Goal: Task Accomplishment & Management: Complete application form

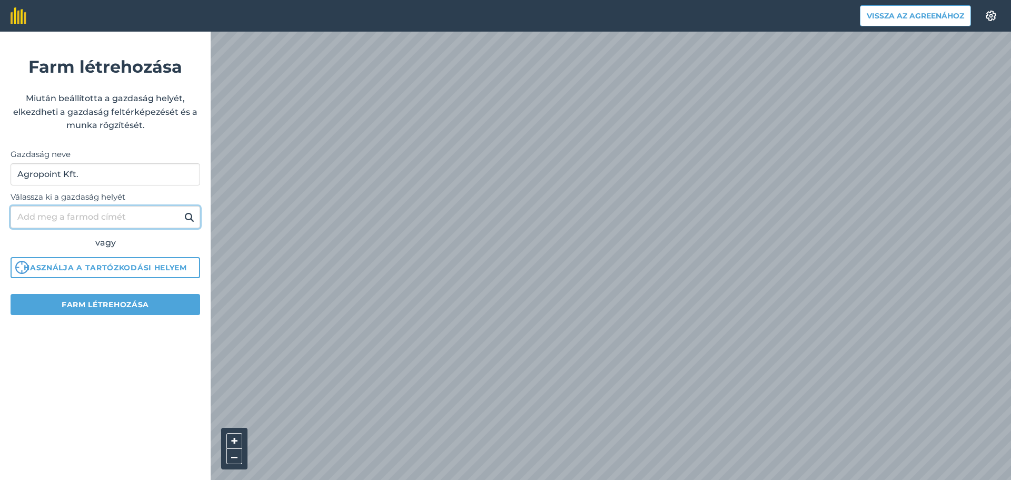
click at [110, 216] on input "Válassza ki a gazdaság helyét" at bounding box center [106, 217] width 190 height 22
type input "e"
click at [126, 271] on font "Használja a tartózkodási helyem" at bounding box center [105, 267] width 163 height 9
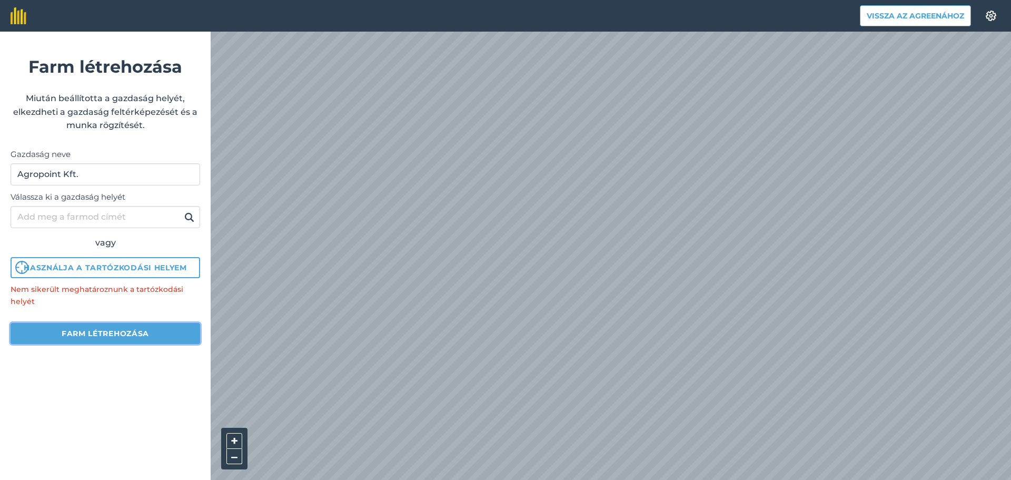
click at [124, 334] on font "Farm létrehozása" at bounding box center [105, 332] width 87 height 9
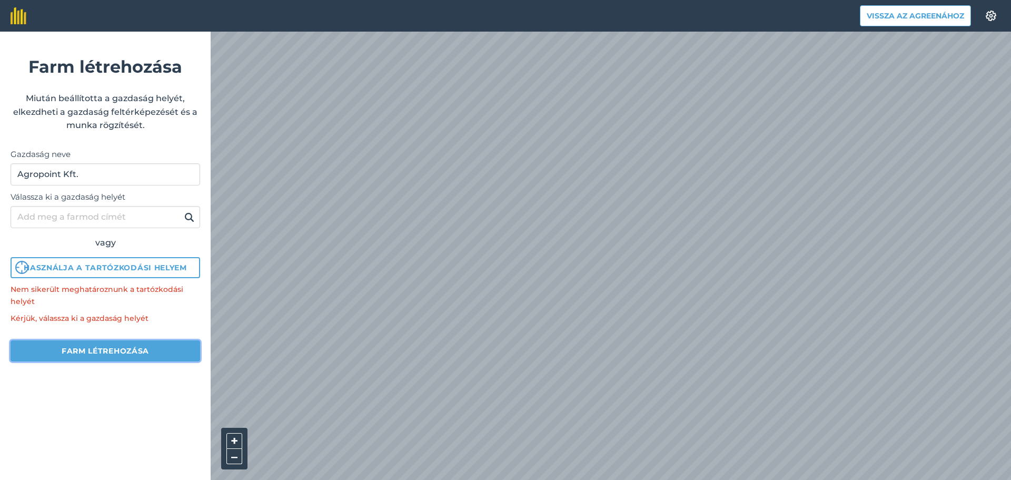
click at [108, 350] on font "Farm létrehozása" at bounding box center [105, 350] width 87 height 9
click at [79, 208] on input "Válassza ki a gazdaság helyét" at bounding box center [106, 217] width 190 height 22
type input "Nagyhegyes"
click at [87, 360] on button "Farm létrehozása" at bounding box center [106, 350] width 190 height 21
click at [82, 349] on font "Farm létrehozása" at bounding box center [105, 350] width 87 height 9
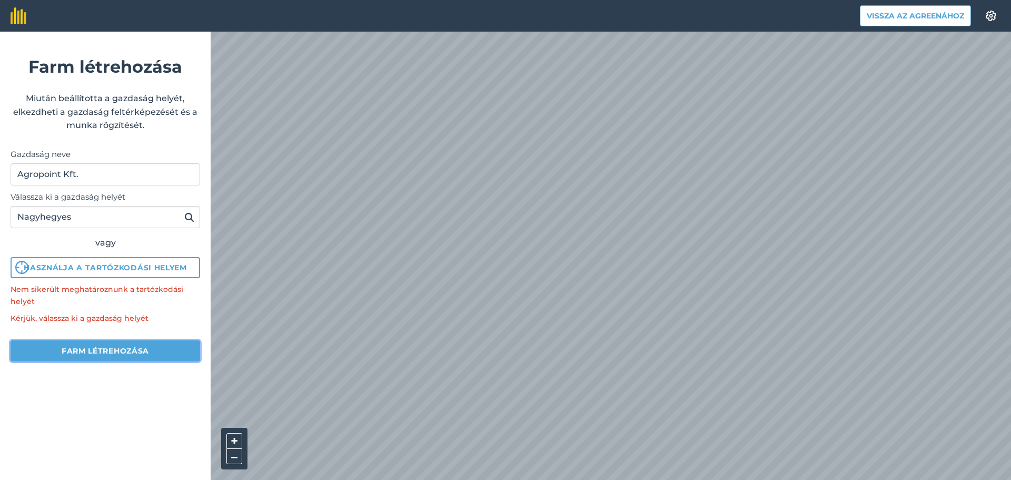
click at [90, 355] on font "Farm létrehozása" at bounding box center [105, 350] width 87 height 9
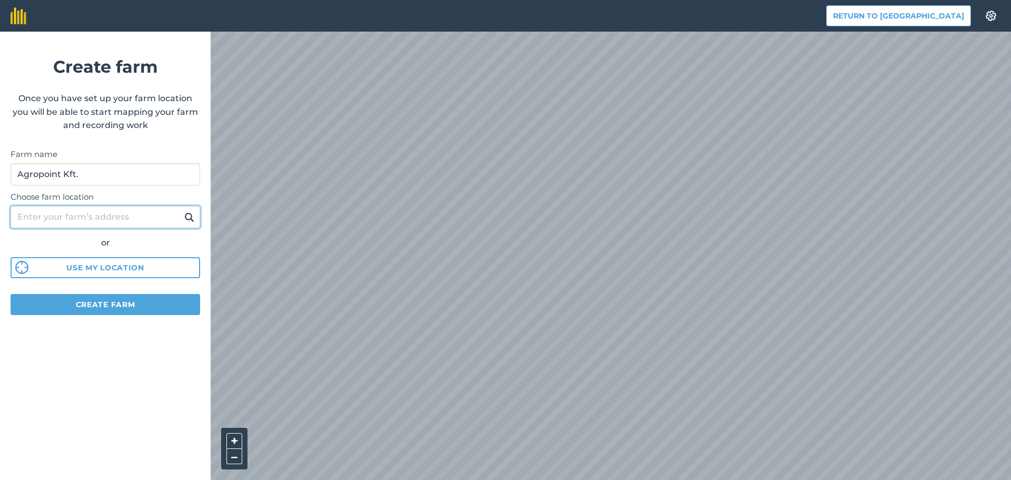
click at [74, 224] on input "Choose farm location" at bounding box center [106, 217] width 190 height 22
type input "Nagyhegyes"
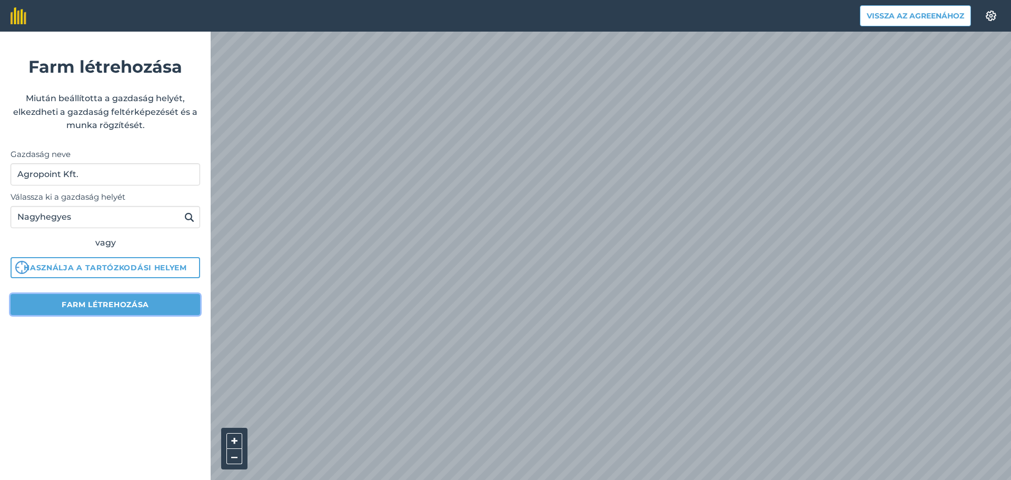
click at [125, 307] on font "Farm létrehozása" at bounding box center [105, 304] width 87 height 9
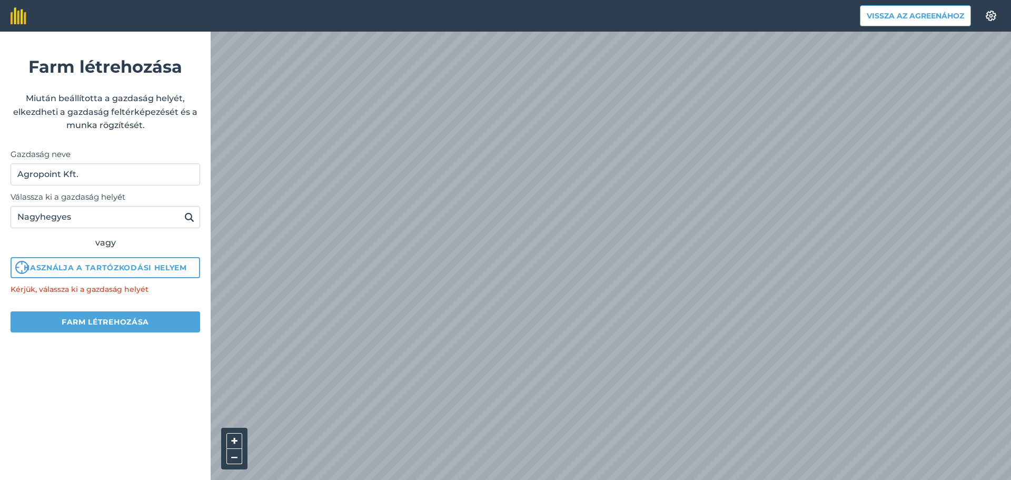
click at [104, 248] on div "vagy" at bounding box center [106, 243] width 190 height 14
click at [87, 225] on input "Nagyhegyes" at bounding box center [106, 217] width 190 height 22
click at [76, 223] on input "Nagyhegyes" at bounding box center [106, 217] width 190 height 22
click at [195, 217] on button at bounding box center [189, 217] width 16 height 14
click at [181, 221] on input "Nagyhegyes" at bounding box center [106, 217] width 190 height 22
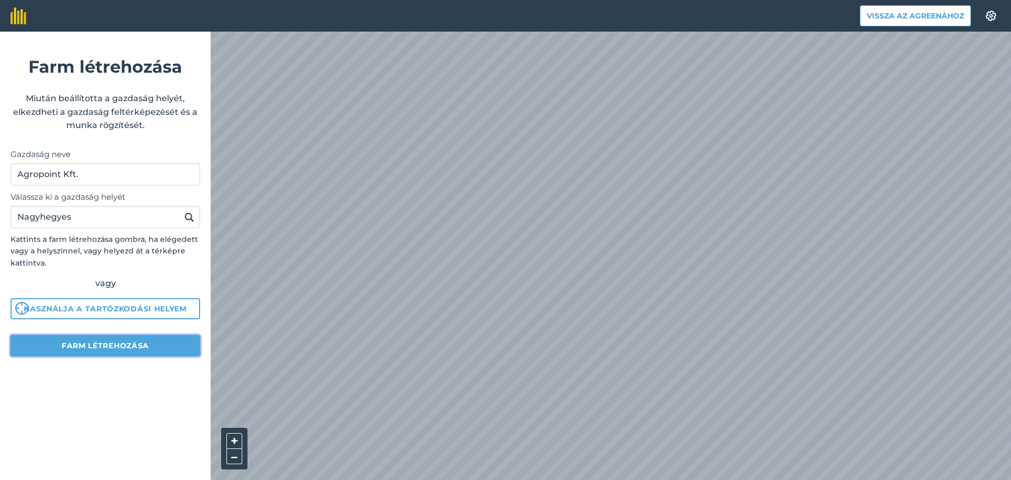
click at [108, 348] on font "Farm létrehozása" at bounding box center [105, 345] width 87 height 9
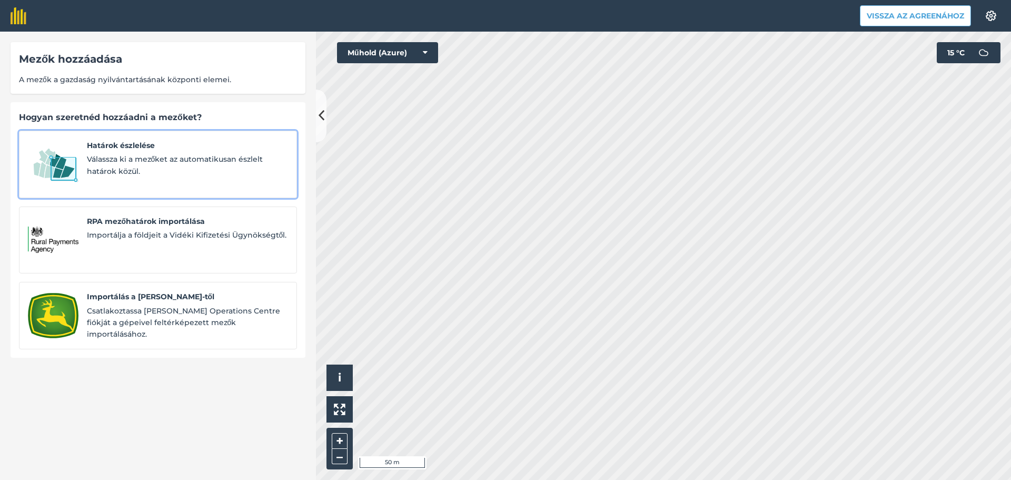
click at [191, 171] on span "Válassza ki a mezőket az automatikusan észlelt határok közül." at bounding box center [187, 165] width 201 height 24
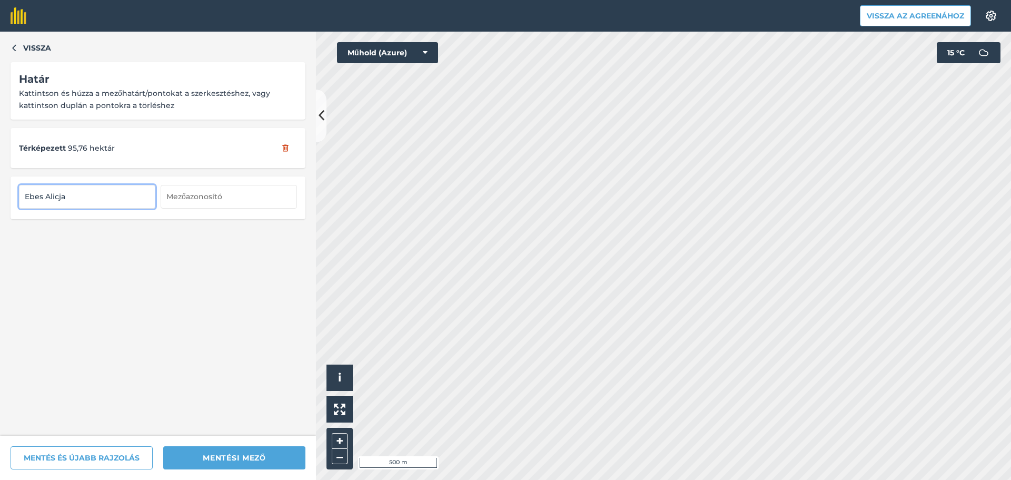
type input "[PERSON_NAME]"
click at [205, 290] on div "Vissza Határ Kattintson és húzza a mezőhatárt/pontokat a szerkesztéshez, vagy k…" at bounding box center [158, 234] width 316 height 404
click at [206, 201] on input "text" at bounding box center [229, 196] width 136 height 23
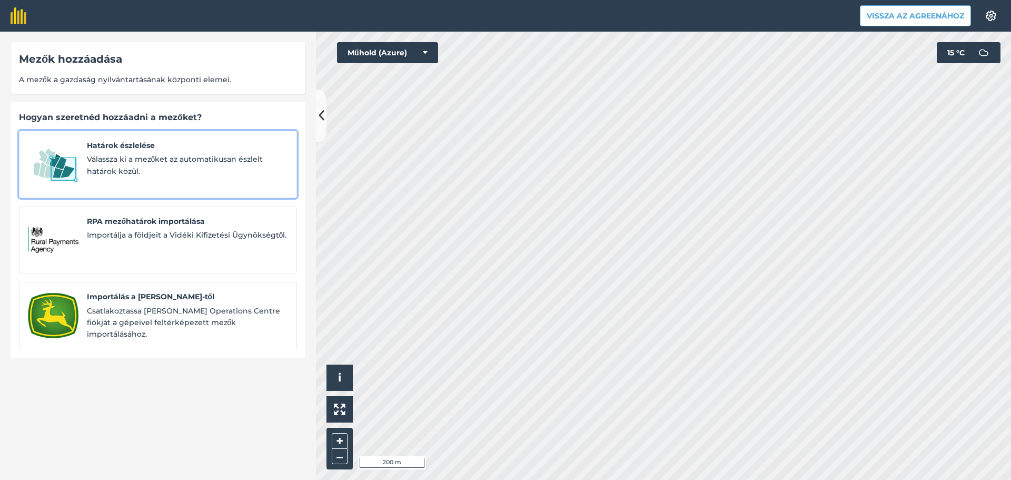
click at [158, 157] on font "Válassza ki a mezőket az automatikusan észlelt határok közül." at bounding box center [175, 164] width 176 height 21
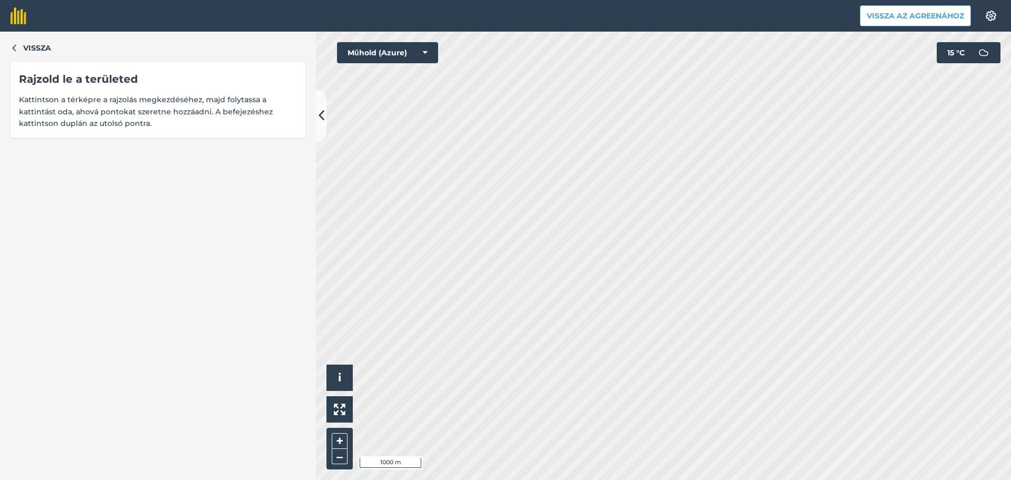
click at [270, 198] on div "Vissza Rajzold le a területed Kattintson a térképre a rajzolás megkezdéséhez, m…" at bounding box center [505, 256] width 1011 height 448
click at [734, 479] on html "Vissza az Agreenához Beállítások Térképnyomtatás nem elérhető az ingyenes csoma…" at bounding box center [505, 240] width 1011 height 480
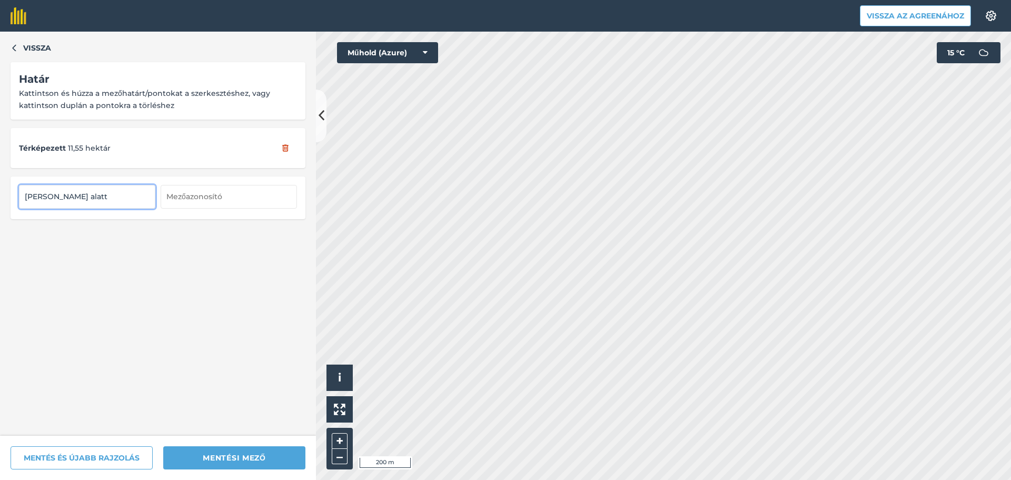
type input "Tanya alatt"
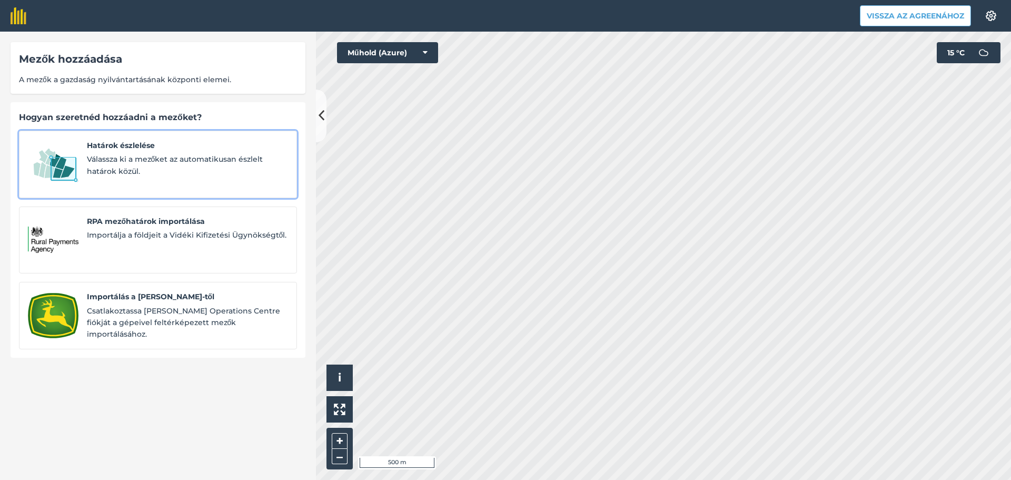
click at [183, 153] on div "Határok észlelése Válassza ki a mezőket az automatikusan észlelt határok közül." at bounding box center [187, 163] width 201 height 49
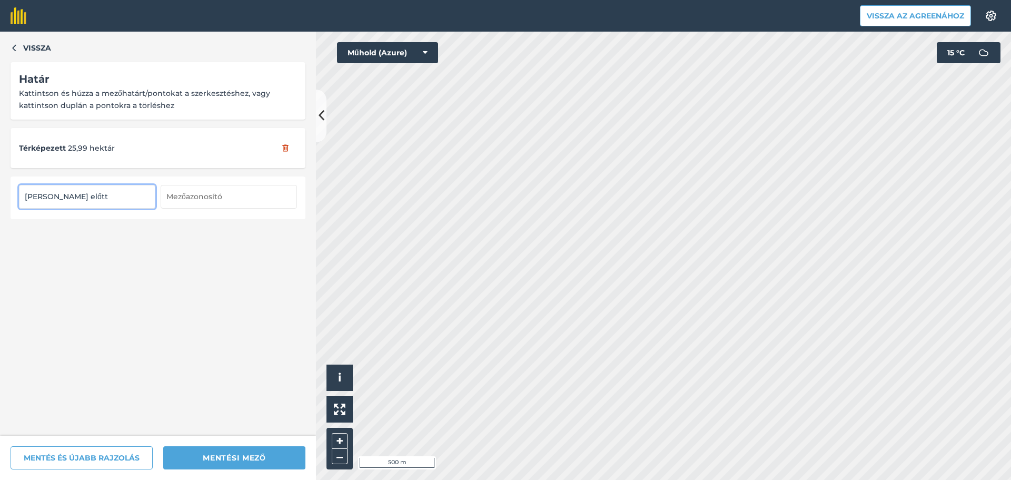
type input "Vajda erdő előtt"
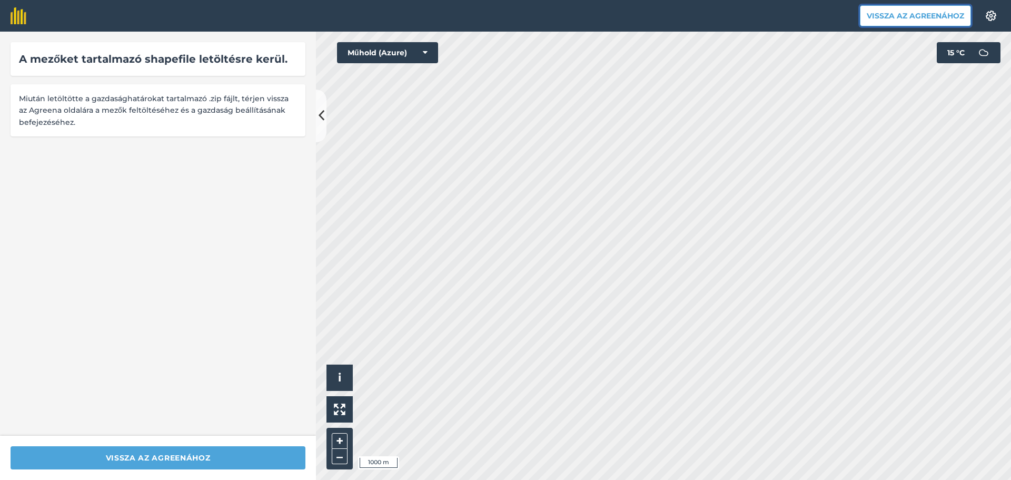
click at [886, 14] on font "Vissza az Agreenához" at bounding box center [914, 15] width 97 height 9
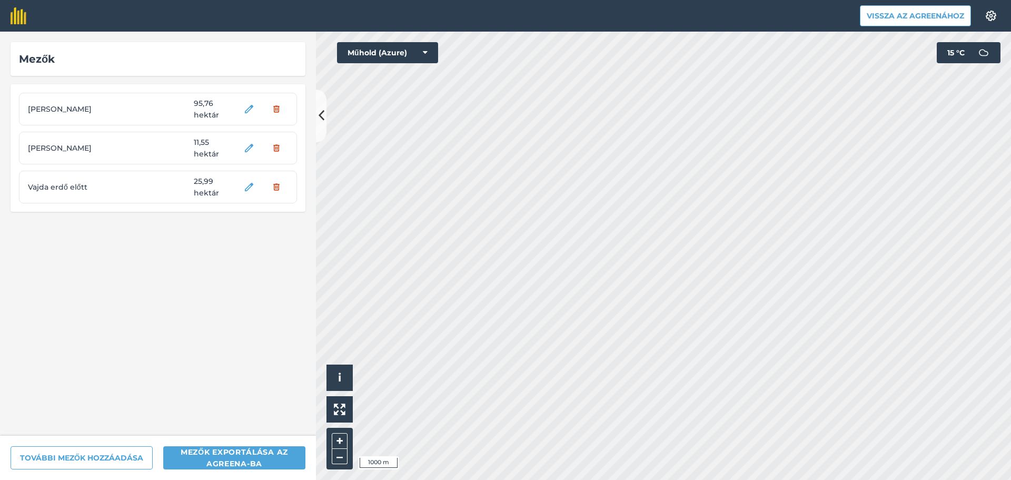
drag, startPoint x: 127, startPoint y: 387, endPoint x: 111, endPoint y: 410, distance: 28.2
click at [109, 410] on div "Mezők [PERSON_NAME] 95,76 hektár [PERSON_NAME] 11,55 hektár Vajda erdő előtt 25…" at bounding box center [158, 234] width 316 height 404
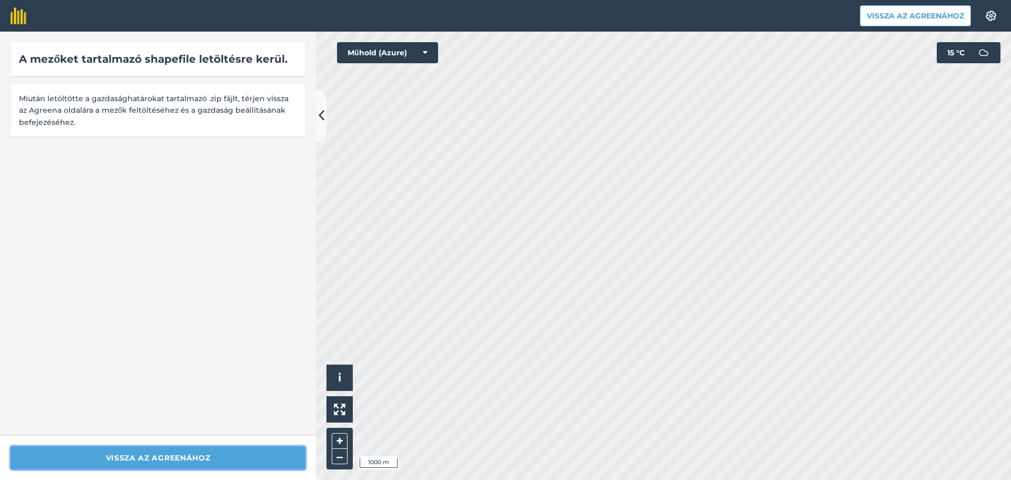
click at [176, 450] on button "Vissza az Agreenához" at bounding box center [158, 457] width 295 height 23
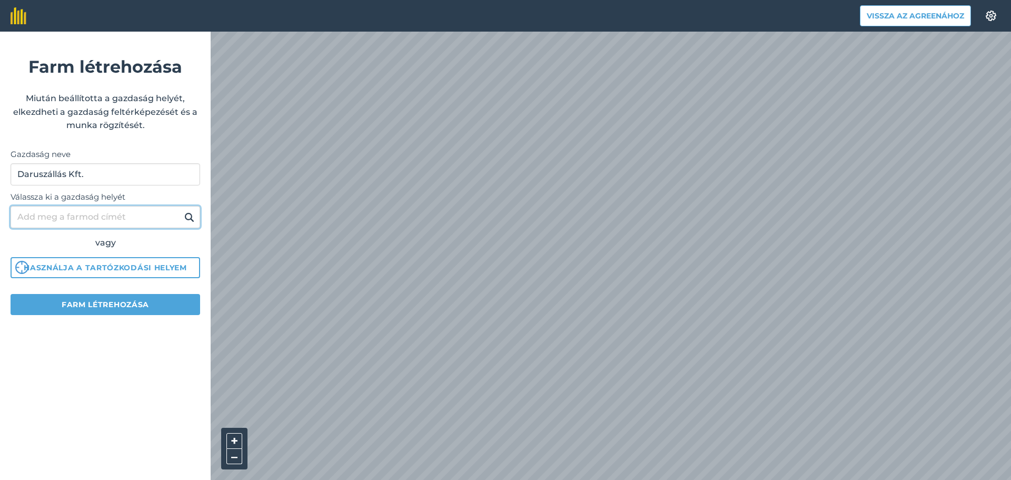
click at [127, 220] on input "Válassza ki a gazdaság helyét" at bounding box center [106, 217] width 190 height 22
click at [103, 307] on font "Farm létrehozása" at bounding box center [105, 304] width 87 height 9
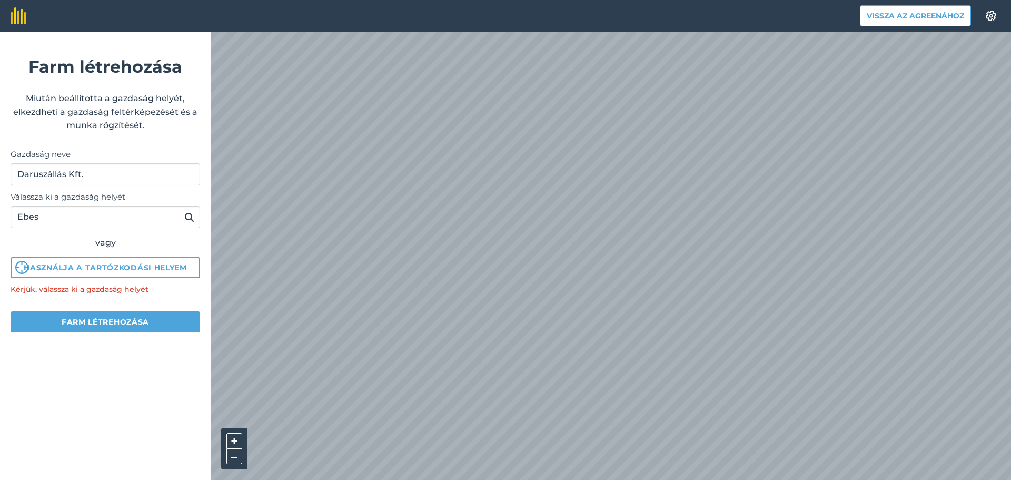
click at [184, 220] on img at bounding box center [189, 217] width 10 height 13
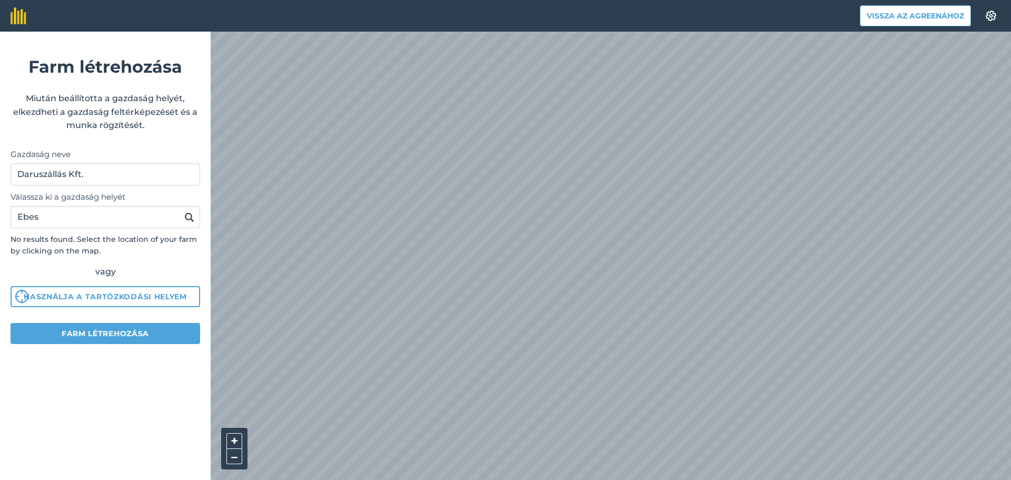
click at [184, 220] on img at bounding box center [189, 217] width 10 height 13
click at [192, 217] on img at bounding box center [189, 217] width 10 height 13
click at [186, 218] on img at bounding box center [189, 217] width 10 height 13
click at [133, 222] on input "Ebes" at bounding box center [106, 217] width 190 height 22
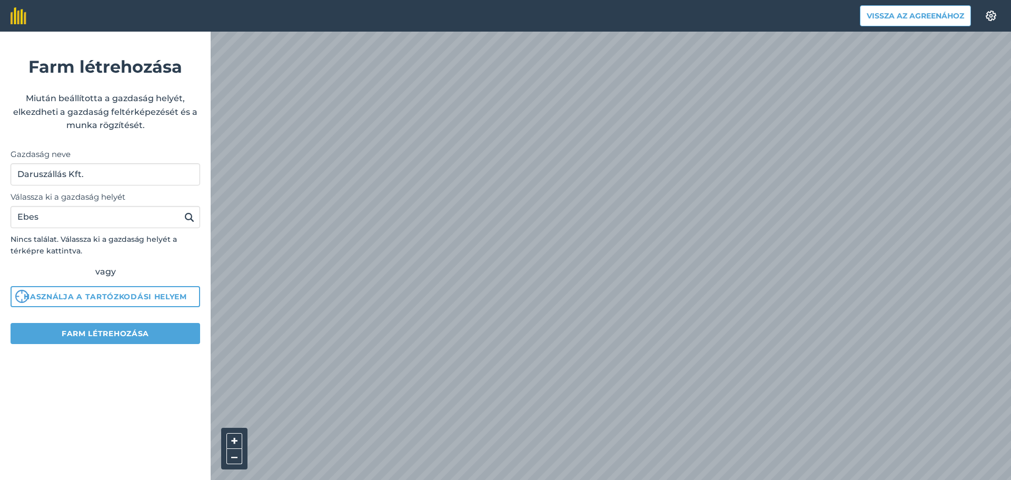
click at [187, 216] on img at bounding box center [189, 217] width 10 height 13
click at [107, 220] on input "Ebes" at bounding box center [106, 217] width 190 height 22
type input "Ebes"
click at [188, 212] on img at bounding box center [189, 217] width 10 height 13
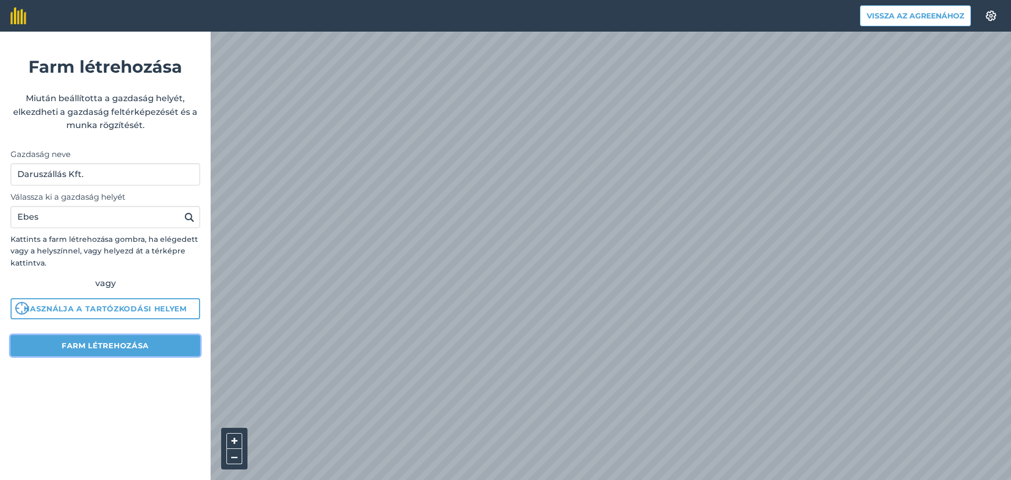
click at [133, 344] on font "Farm létrehozása" at bounding box center [105, 345] width 87 height 9
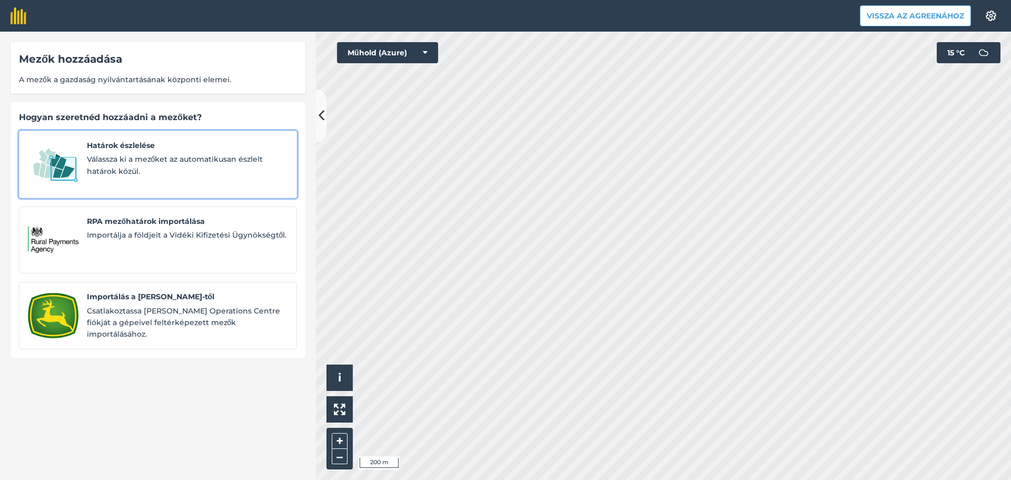
click at [172, 160] on font "Válassza ki a mezőket az automatikusan észlelt határok közül." at bounding box center [175, 164] width 176 height 21
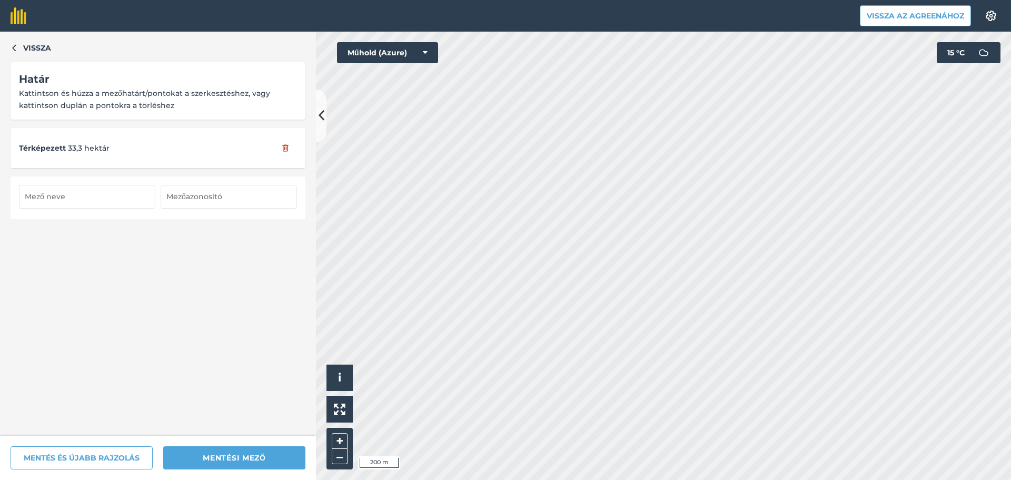
click at [93, 201] on input "text" at bounding box center [87, 196] width 136 height 23
type input "Ebes Dóri"
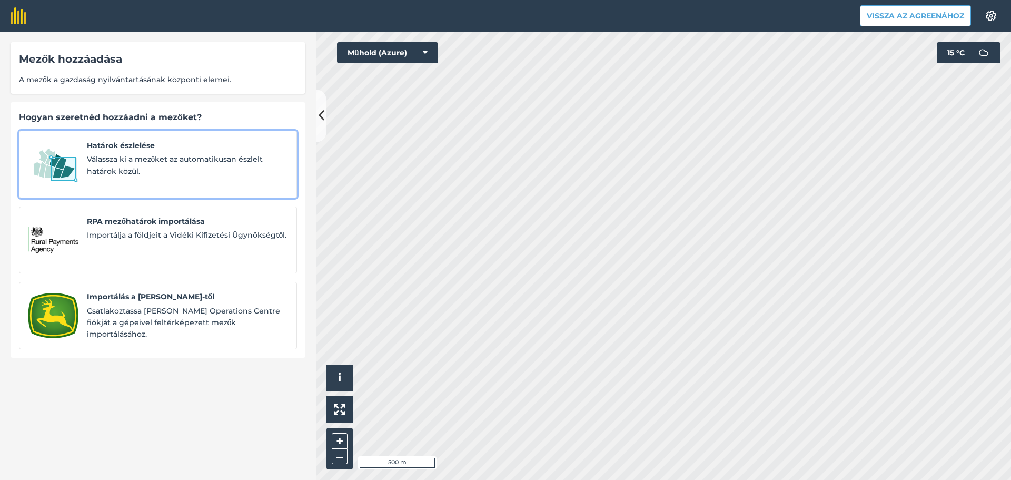
click at [141, 161] on font "Válassza ki a mezőket az automatikusan észlelt határok közül." at bounding box center [175, 164] width 176 height 21
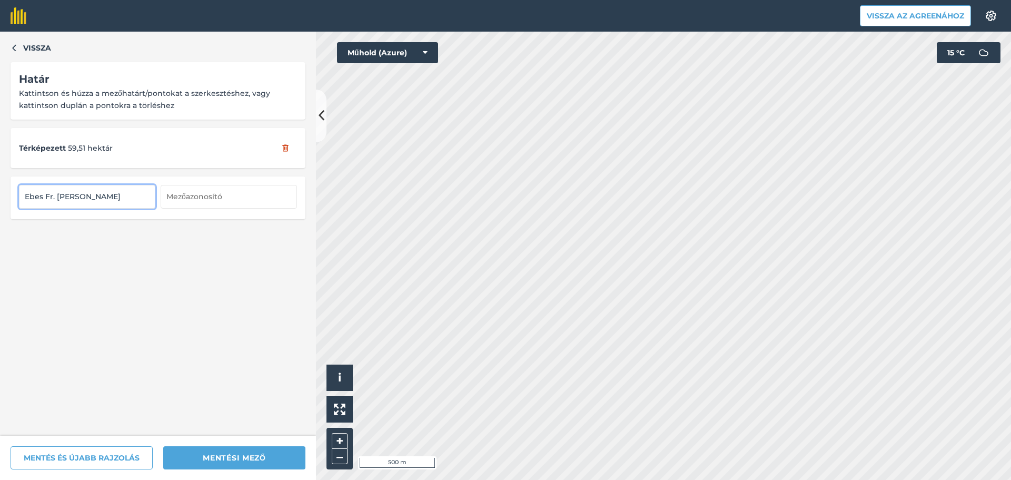
type input "Ebes Fr. Lajos"
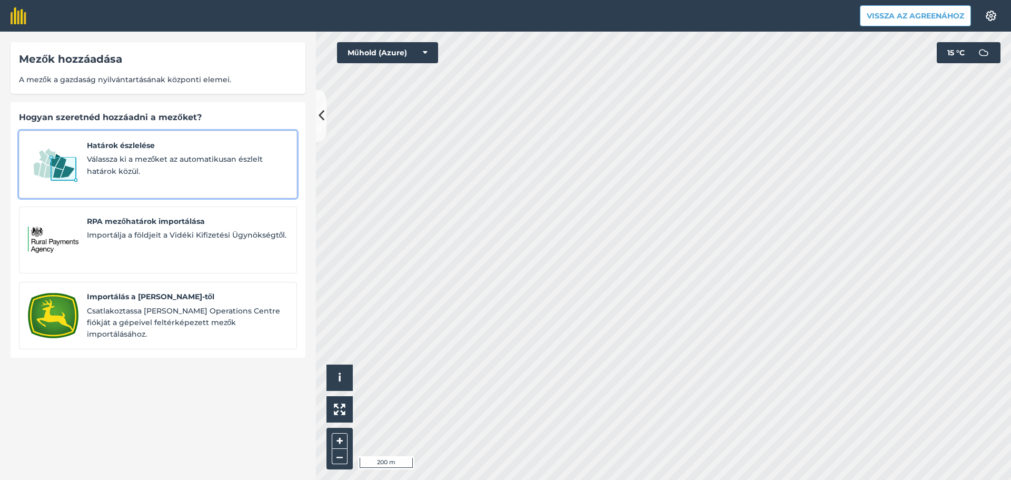
click at [96, 138] on link "Határok észlelése Válassza ki a mezőket az automatikusan észlelt határok közül." at bounding box center [158, 164] width 278 height 67
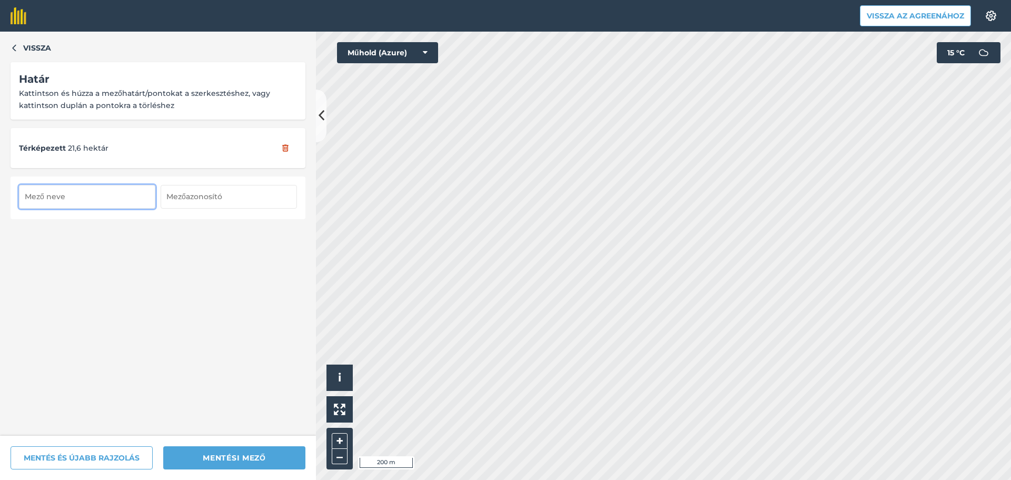
click at [45, 199] on input "text" at bounding box center [87, 196] width 136 height 23
type input "Szásztelek fácántelep"
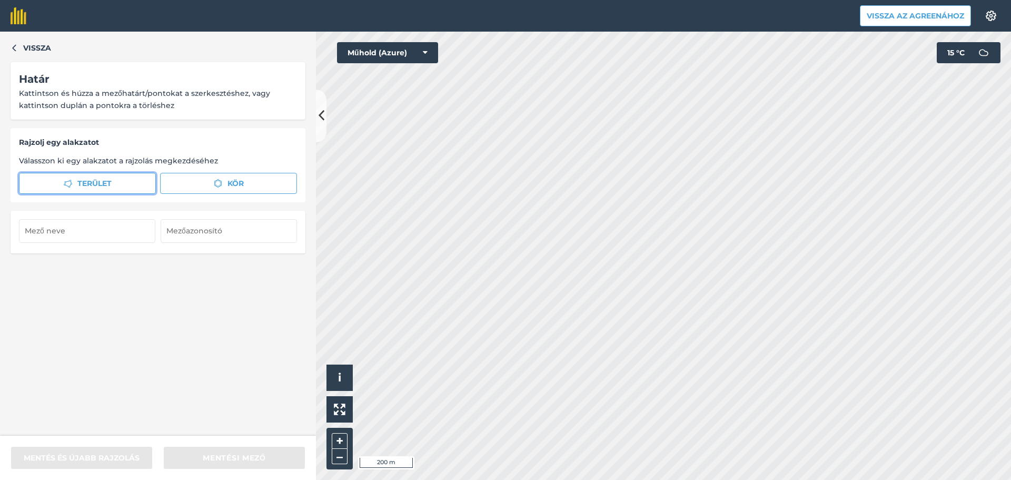
click at [119, 184] on button "Terület" at bounding box center [87, 183] width 137 height 21
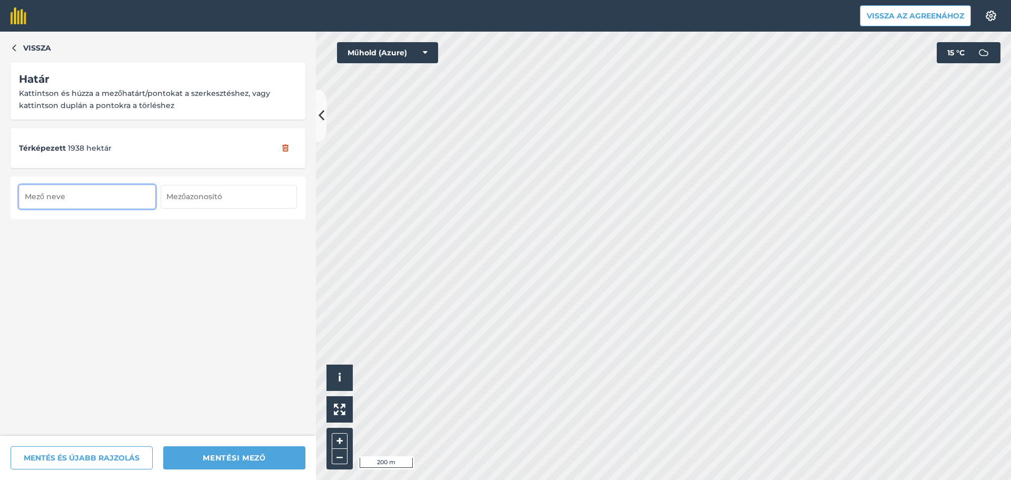
click at [77, 201] on input "text" at bounding box center [87, 196] width 136 height 23
type input "Szásztelek fácántelep kicsi"
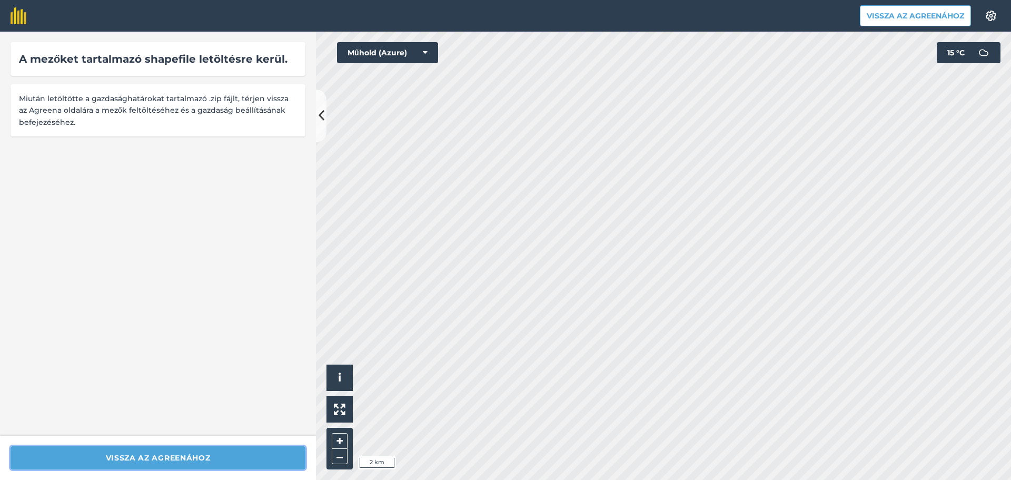
click at [176, 460] on font "Vissza az Agreenához" at bounding box center [158, 457] width 105 height 9
click at [191, 459] on font "Vissza az Agreenához" at bounding box center [158, 457] width 105 height 9
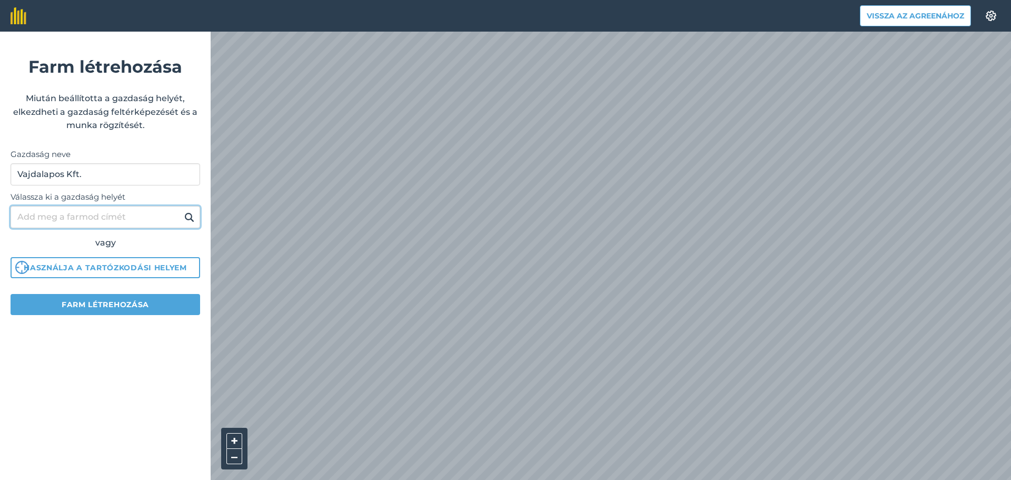
click at [104, 222] on input "Válassza ki a gazdaság helyét" at bounding box center [106, 217] width 190 height 22
type input "Nagyhegyes"
click at [192, 222] on img at bounding box center [189, 217] width 10 height 13
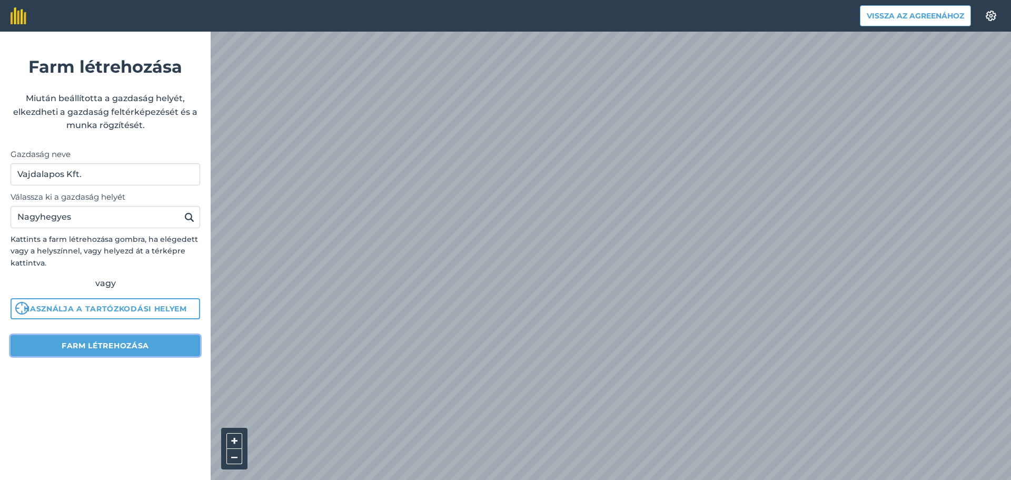
click at [97, 350] on button "Farm létrehozása" at bounding box center [106, 345] width 190 height 21
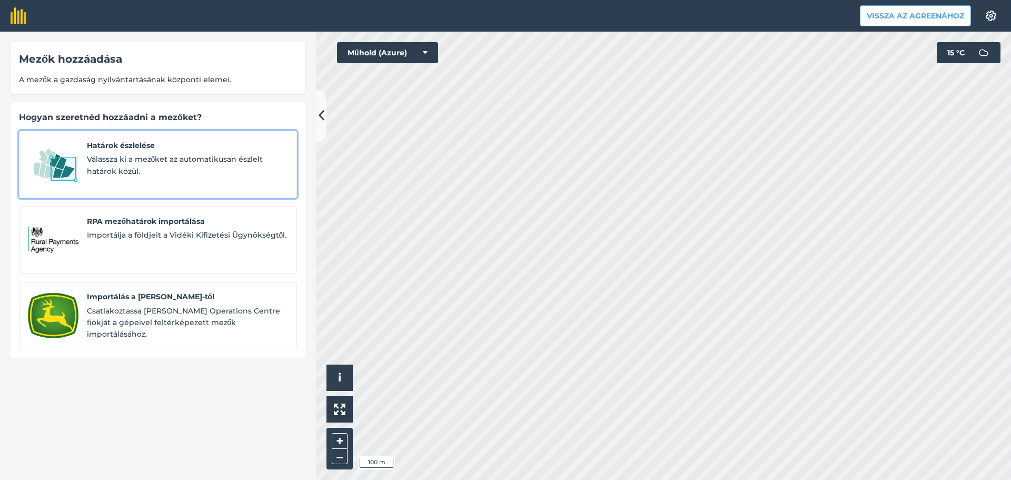
click at [139, 160] on font "Válassza ki a mezőket az automatikusan észlelt határok közül." at bounding box center [175, 164] width 176 height 21
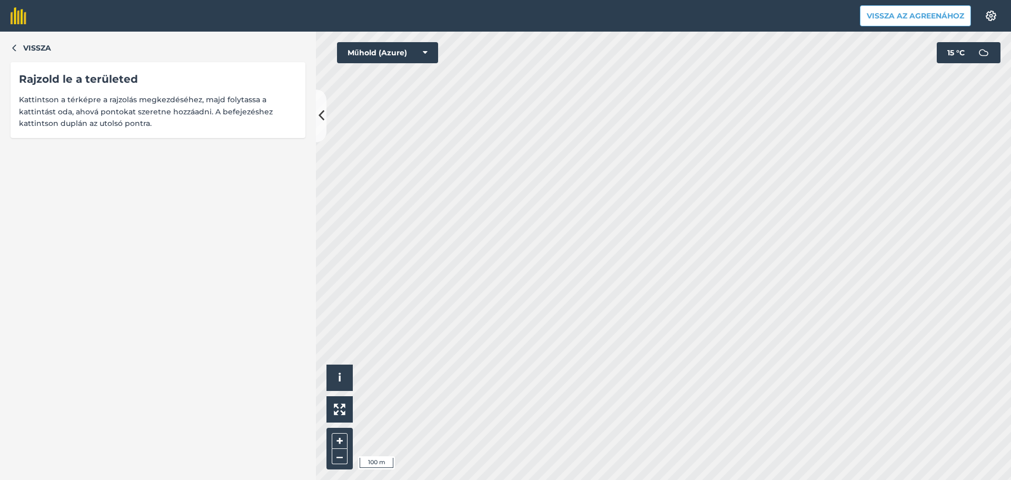
click at [584, 29] on header "Vissza az Agreenához Beállítások" at bounding box center [505, 16] width 1011 height 32
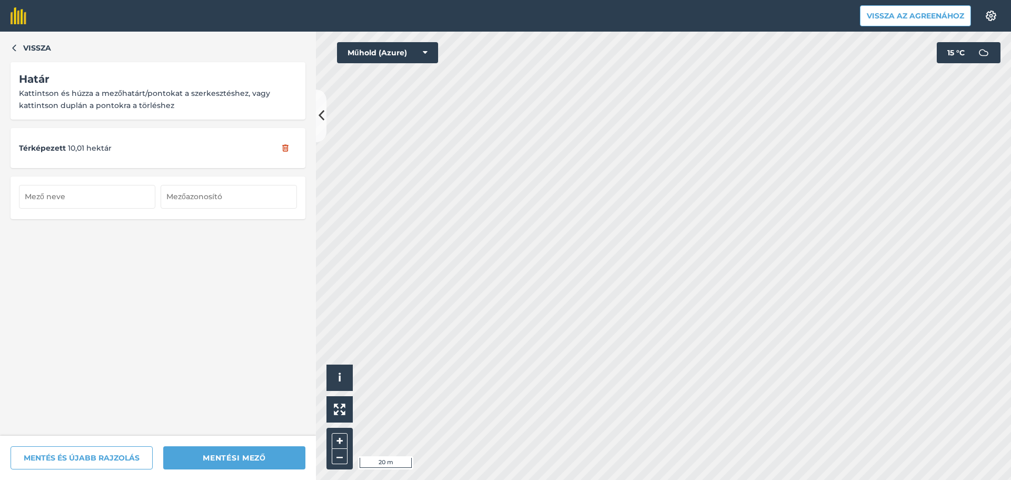
click at [723, 479] on html "Vissza az Agreenához Beállítások Térképnyomtatás nem elérhető az ingyenes csoma…" at bounding box center [505, 240] width 1011 height 480
click at [75, 194] on input "text" at bounding box center [87, 196] width 136 height 23
type input "Hort 1"
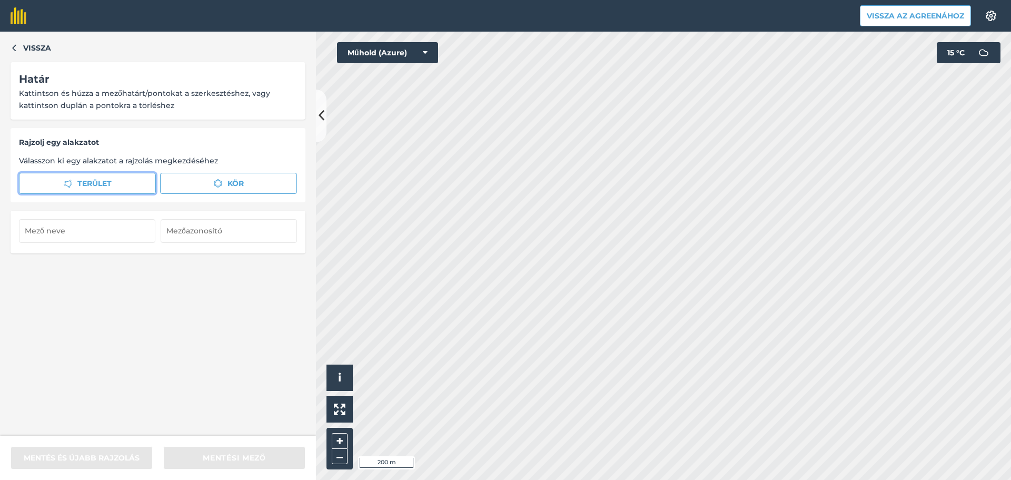
click at [145, 187] on button "Terület" at bounding box center [87, 183] width 137 height 21
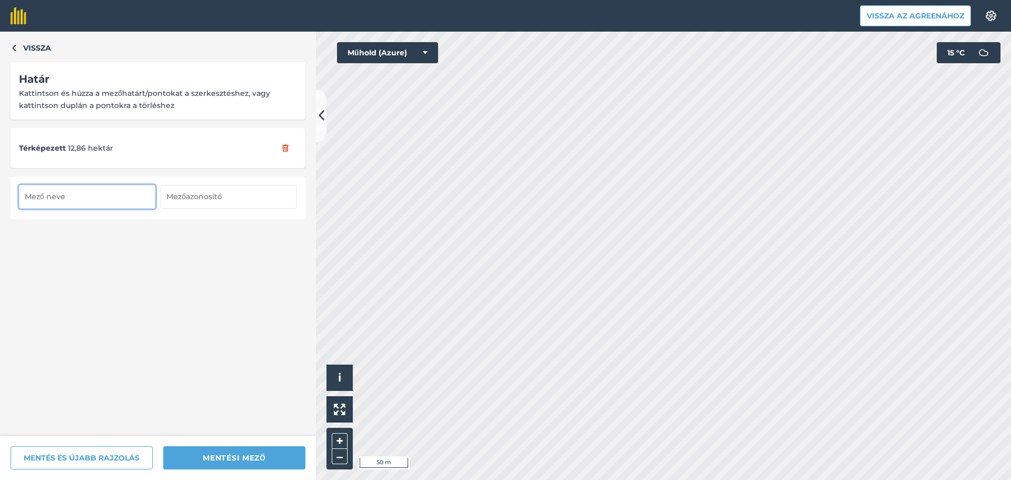
click at [79, 196] on input "text" at bounding box center [87, 196] width 136 height 23
type input "Hort 2"
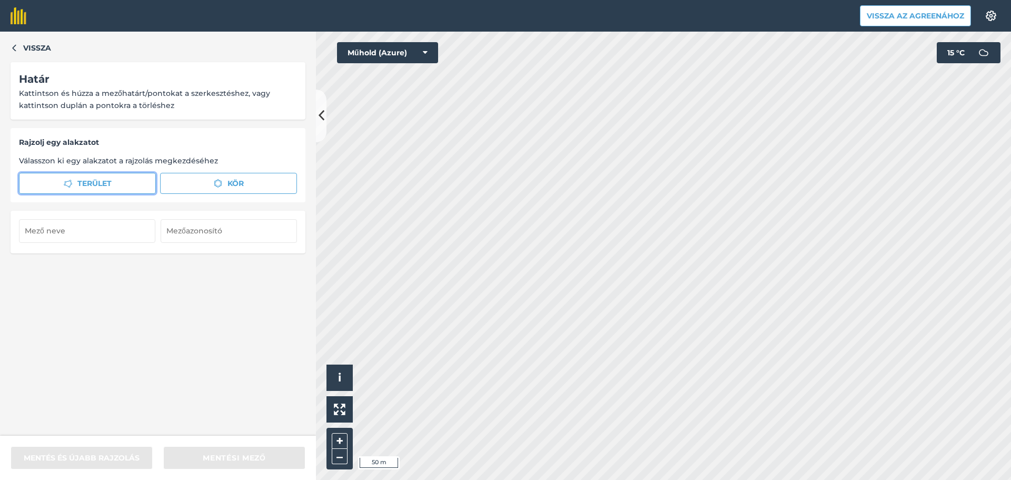
click at [59, 183] on button "Terület" at bounding box center [87, 183] width 137 height 21
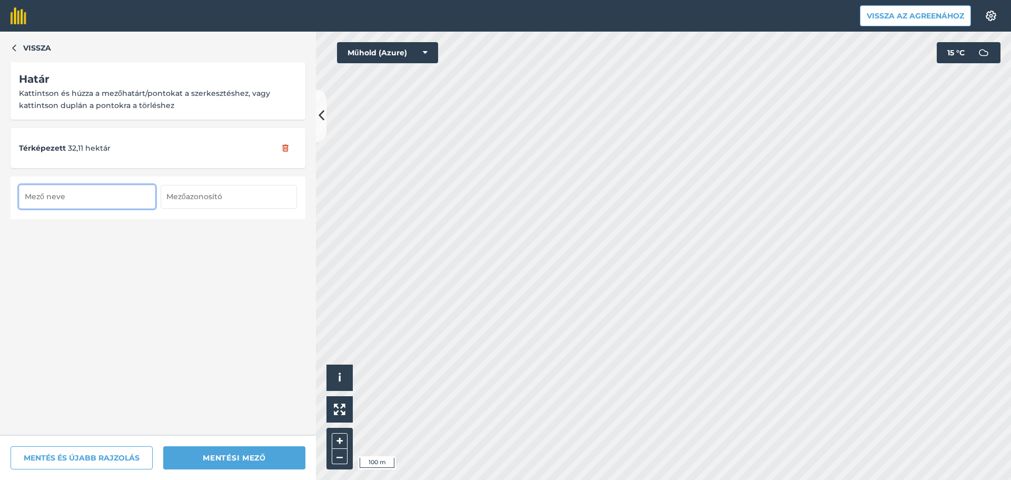
click at [93, 199] on input "text" at bounding box center [87, 196] width 136 height 23
type input "Hort 4"
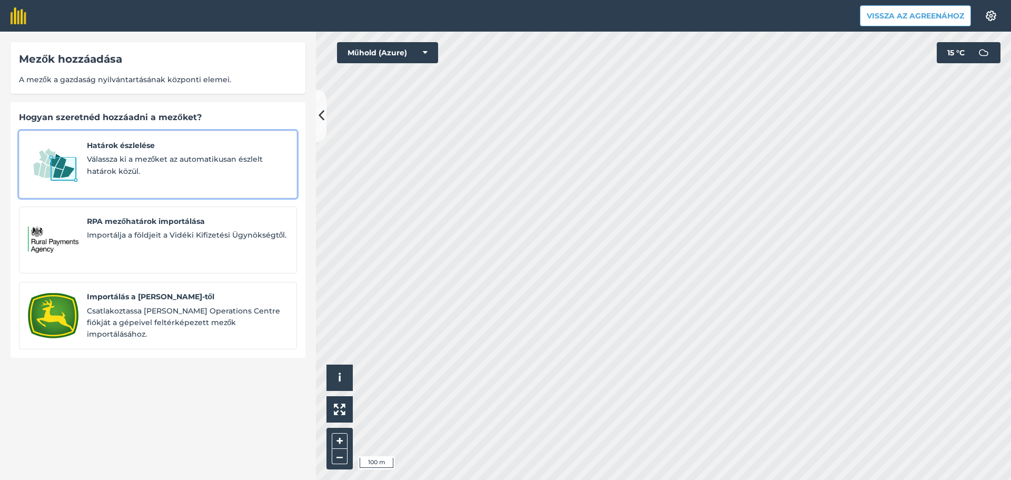
click at [127, 166] on font "Válassza ki a mezőket az automatikusan észlelt határok közül." at bounding box center [175, 164] width 176 height 21
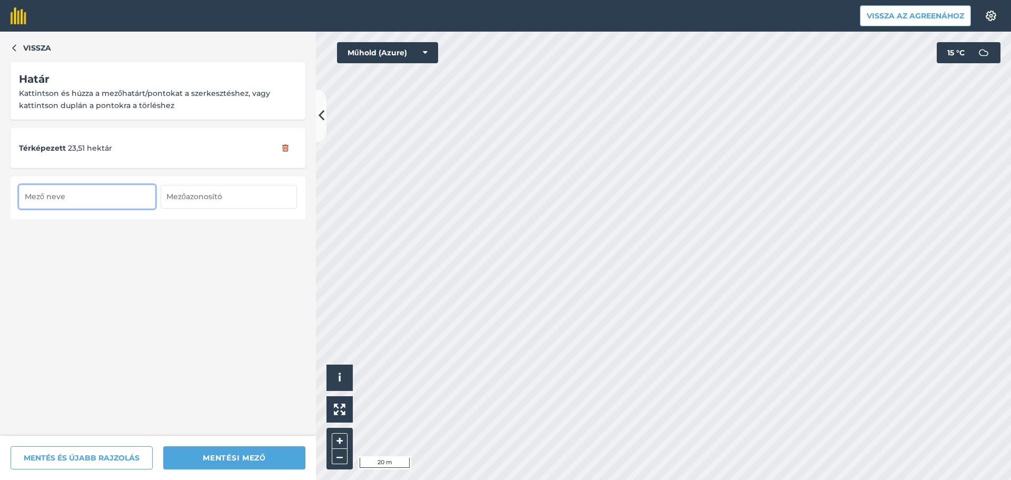
click at [53, 204] on input "text" at bounding box center [87, 196] width 136 height 23
type input "Hort 3"
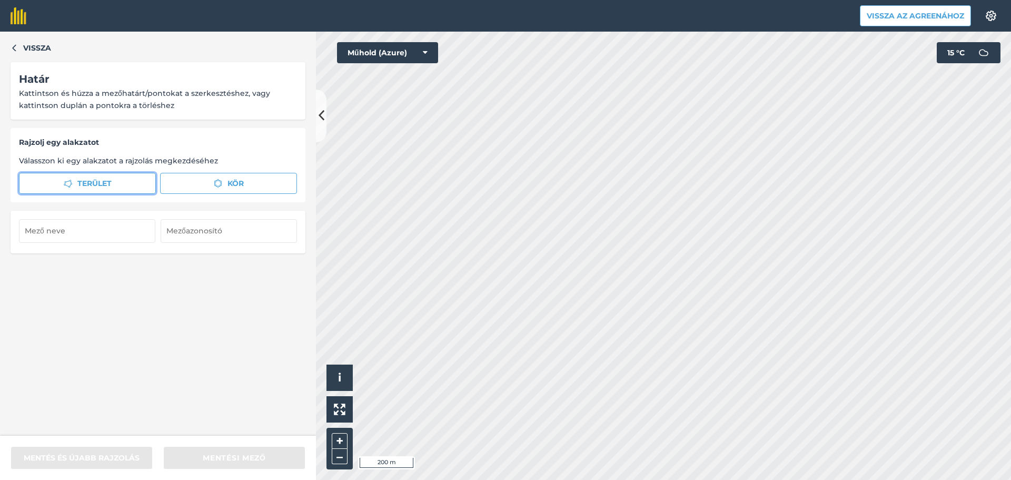
click at [102, 175] on button "Terület" at bounding box center [87, 183] width 137 height 21
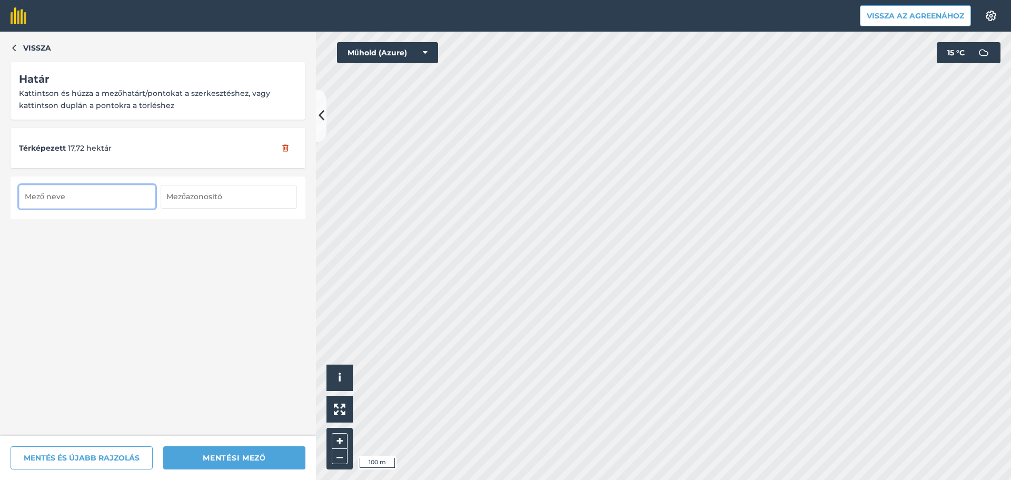
click at [65, 203] on input "text" at bounding box center [87, 196] width 136 height 23
type input "Kacska I."
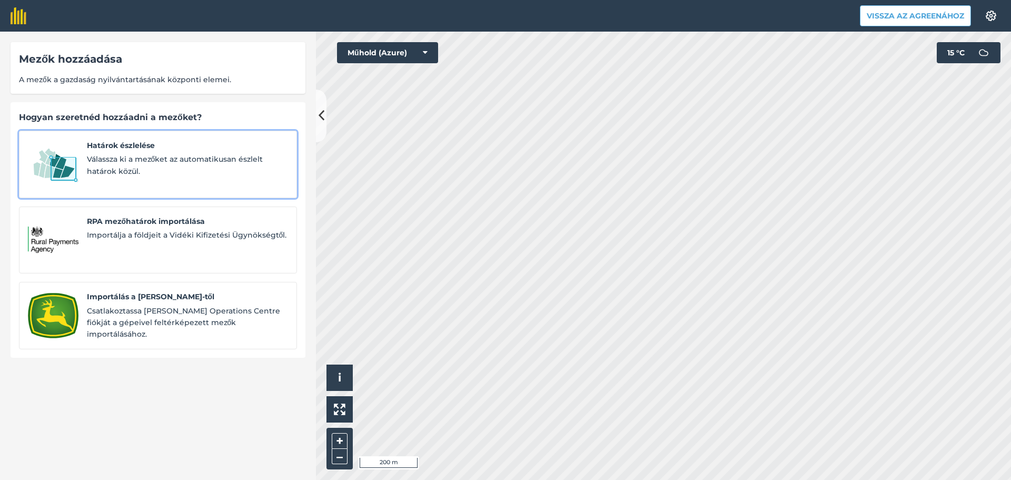
click at [159, 152] on div "Határok észlelése Válassza ki a mezőket az automatikusan észlelt határok közül." at bounding box center [187, 163] width 201 height 49
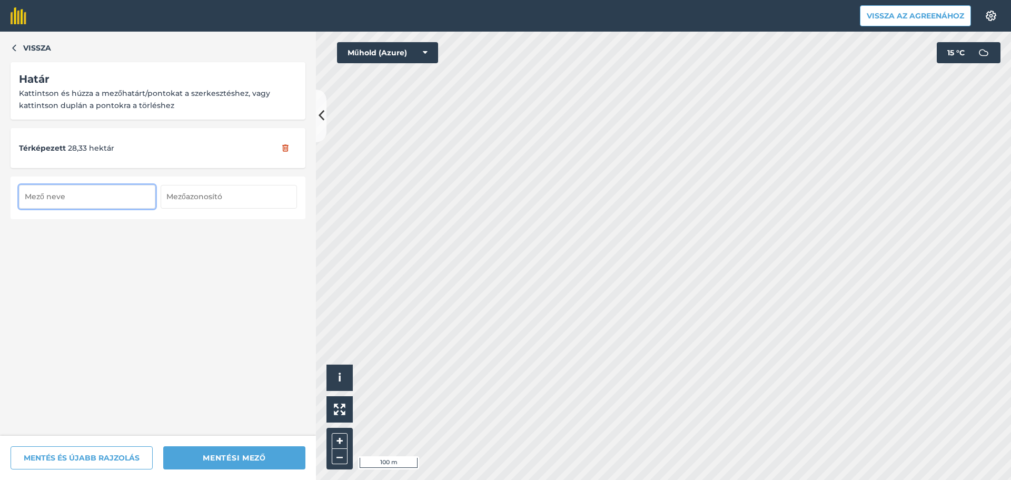
click at [50, 193] on input "text" at bounding box center [87, 196] width 136 height 23
type input "Szettyényes 1"
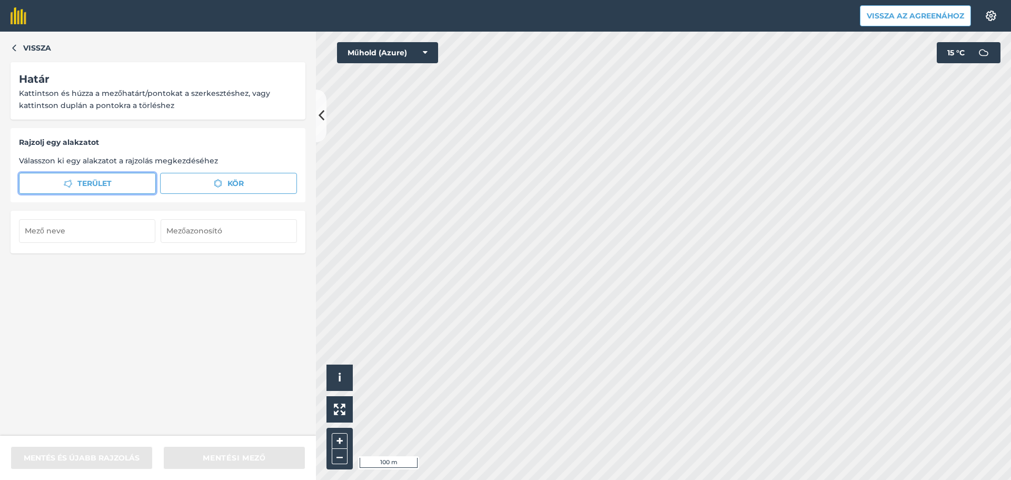
click at [131, 184] on button "Terület" at bounding box center [87, 183] width 137 height 21
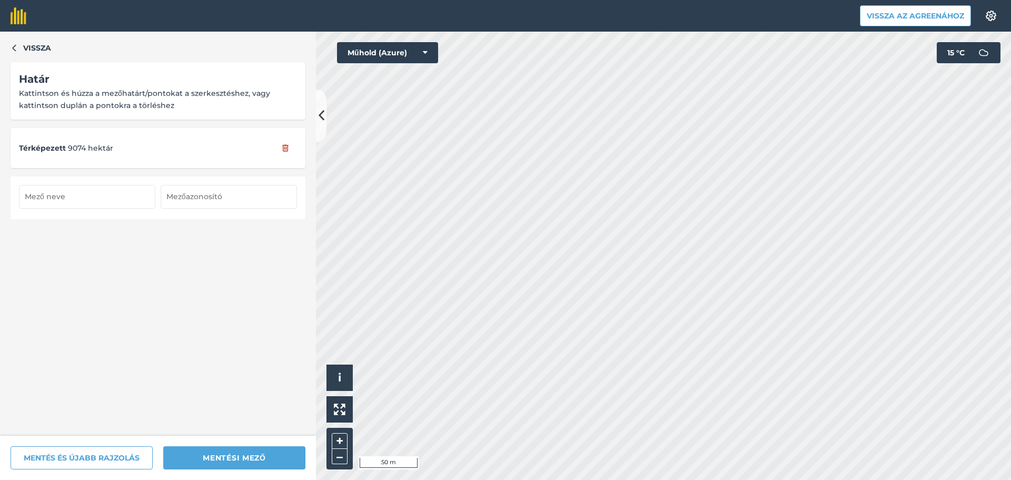
click at [74, 198] on input "text" at bounding box center [87, 196] width 136 height 23
type input "Szettyényes 2 a"
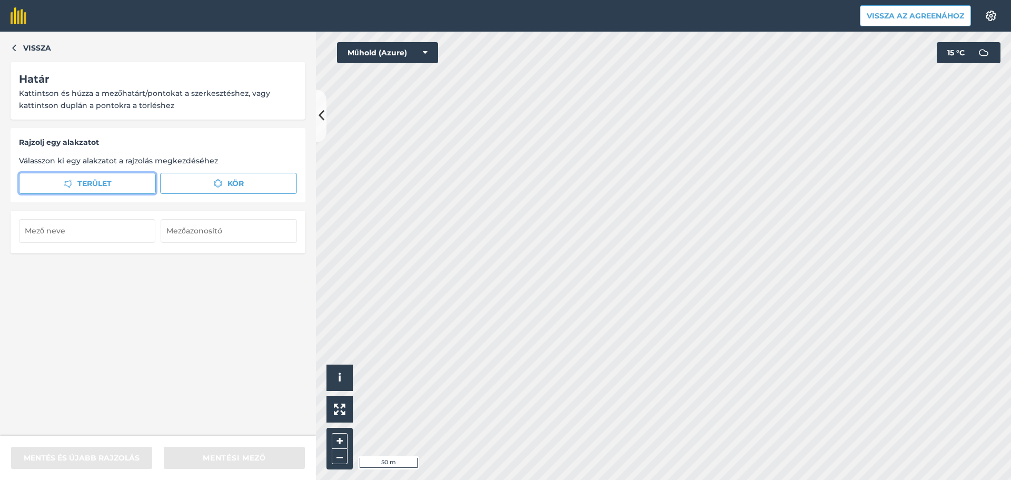
click at [124, 184] on button "Terület" at bounding box center [87, 183] width 137 height 21
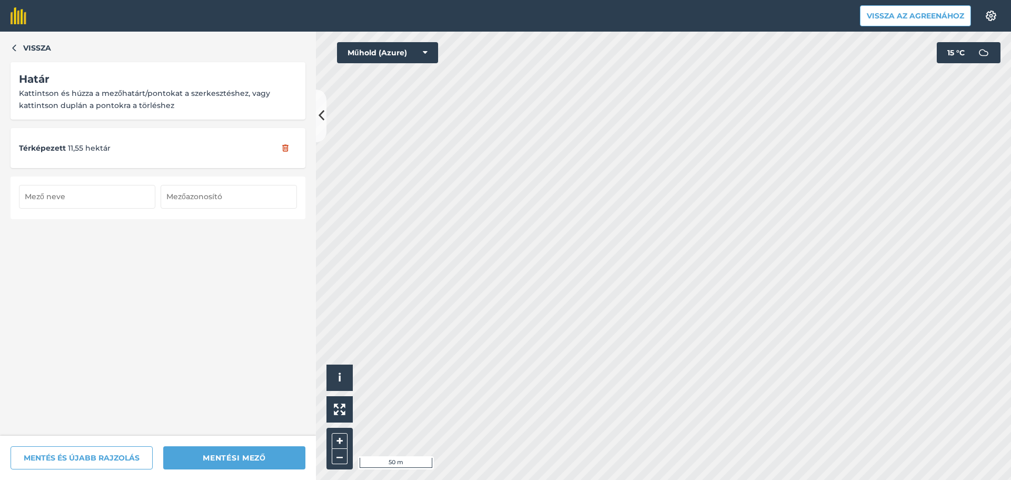
click at [68, 206] on input "text" at bounding box center [87, 196] width 136 height 23
type input "Szettyényes 2b"
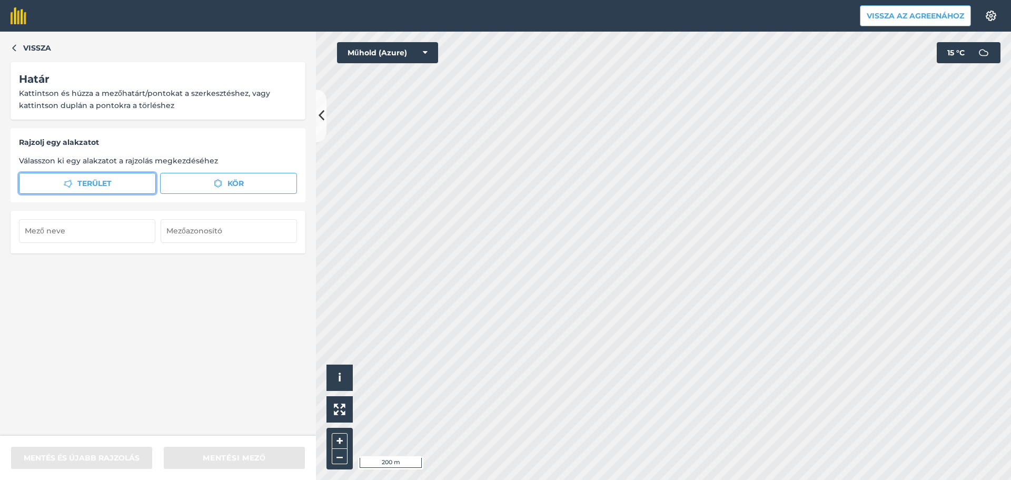
click at [106, 181] on font "Terület" at bounding box center [94, 182] width 34 height 9
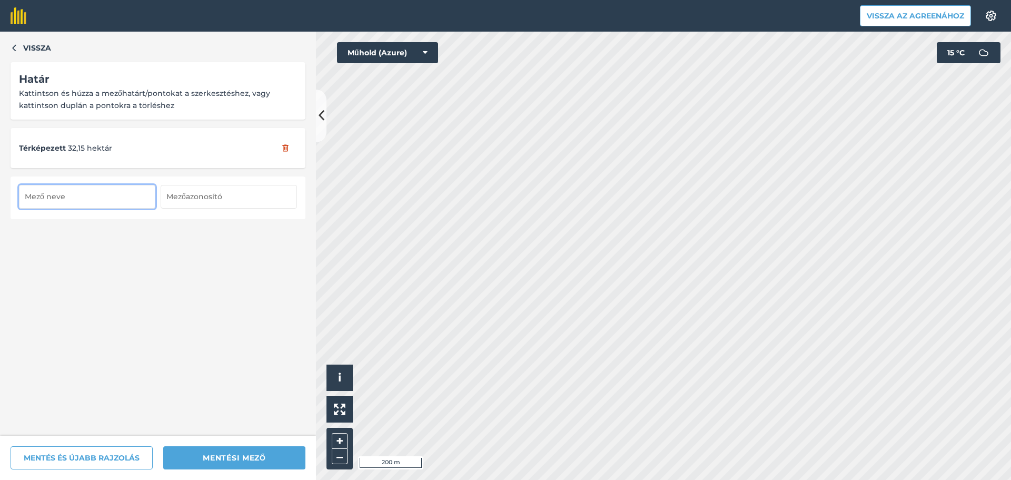
click at [68, 196] on input "text" at bounding box center [87, 196] width 136 height 23
type input "Gulyaállás"
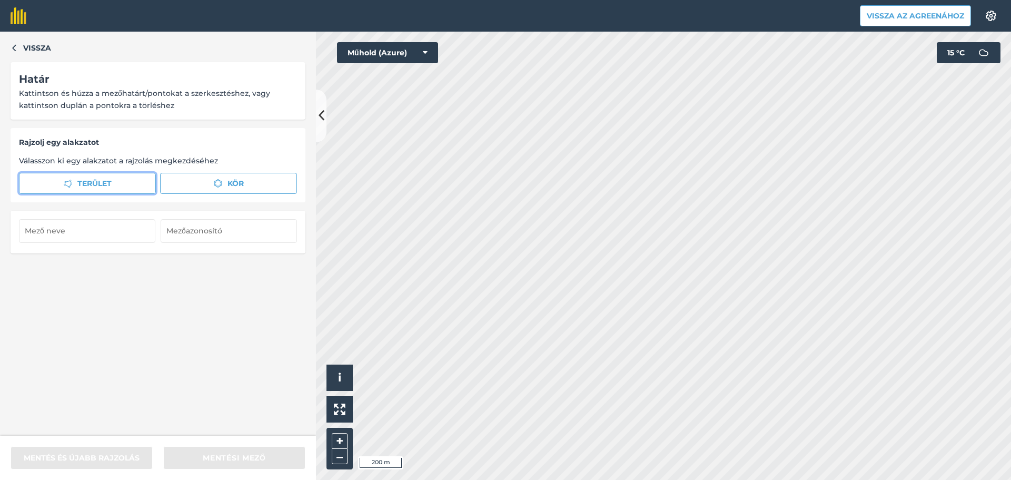
click at [121, 179] on button "Terület" at bounding box center [87, 183] width 137 height 21
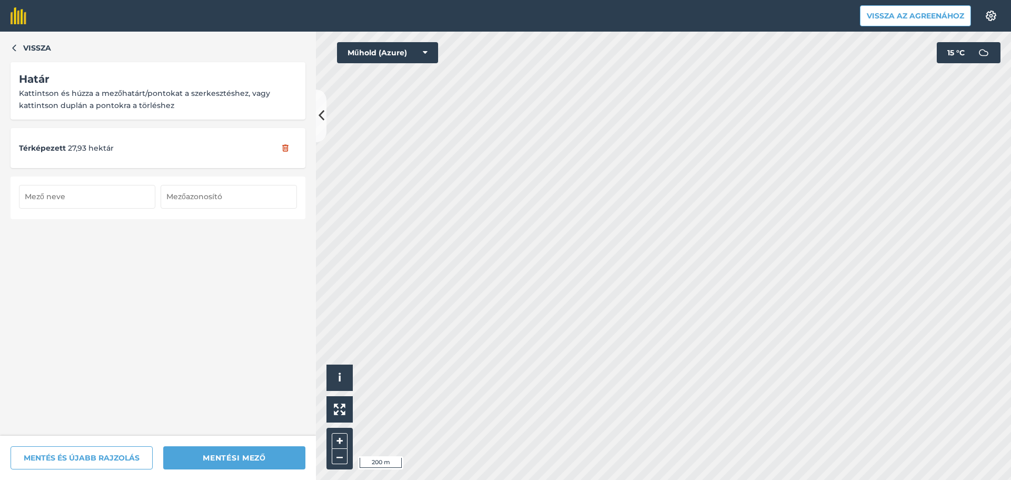
click at [111, 192] on input "text" at bounding box center [87, 196] width 136 height 23
type input "Nevelő"
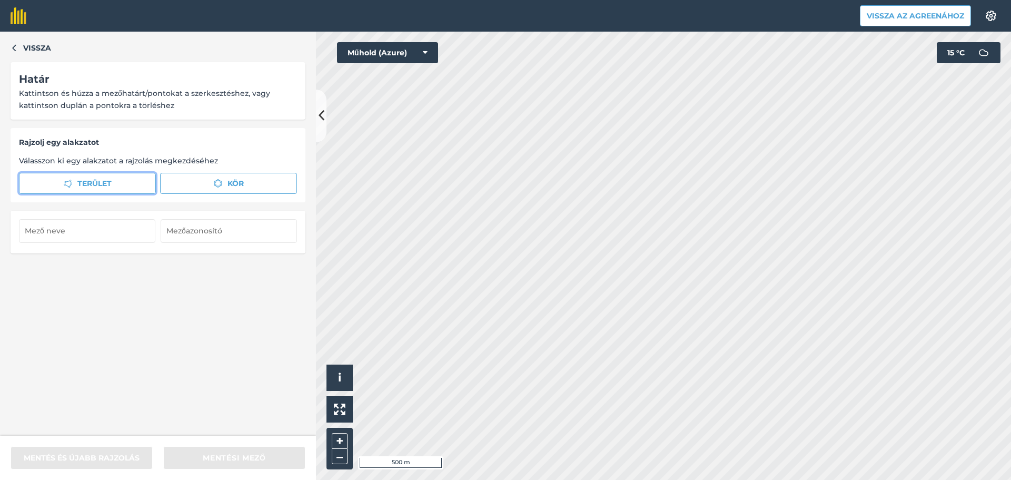
click at [107, 177] on span "Terület" at bounding box center [94, 183] width 34 height 12
click at [860, 479] on html "Vissza az Agreenához Beállítások Térképnyomtatás nem elérhető az ingyenes csoma…" at bounding box center [505, 240] width 1011 height 480
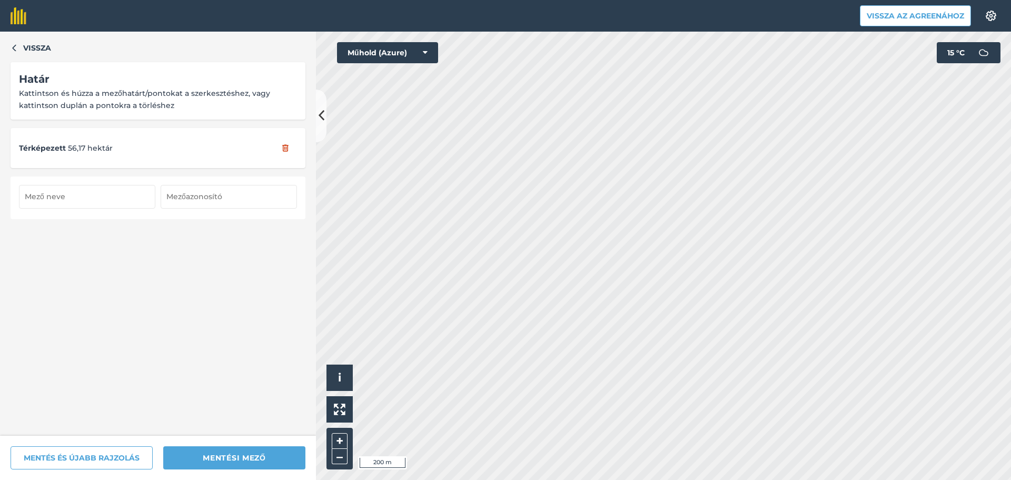
click at [93, 188] on input "text" at bounding box center [87, 196] width 136 height 23
click at [49, 195] on input "[PERSON_NAME]" at bounding box center [87, 196] width 136 height 23
click at [60, 233] on div "Vissza Határ Kattintson és húzza a mezőhatárt/pontokat a szerkesztéshez, vagy k…" at bounding box center [158, 234] width 316 height 404
drag, startPoint x: 44, startPoint y: 195, endPoint x: 48, endPoint y: 201, distance: 6.4
click at [45, 196] on input "Iskolatanya" at bounding box center [87, 196] width 136 height 23
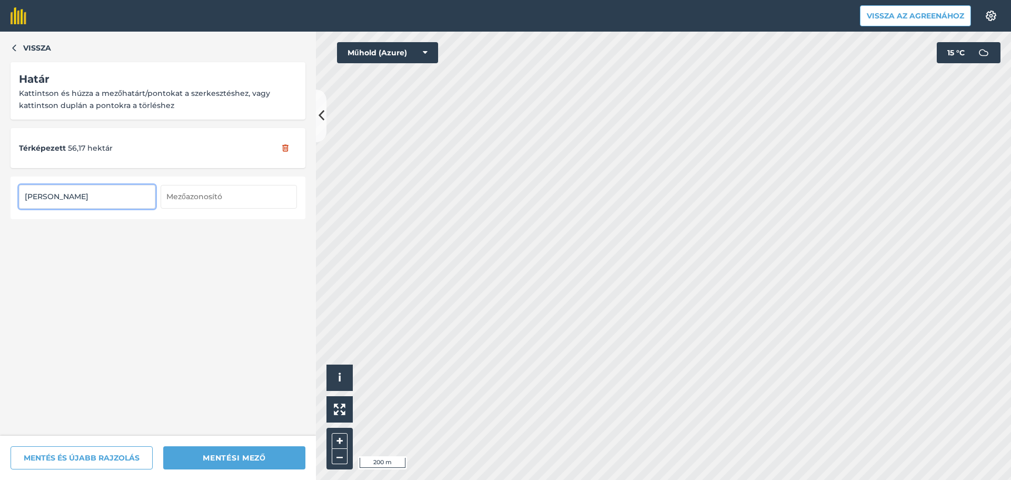
type input "[PERSON_NAME]"
click at [86, 247] on div "Vissza Határ Kattintson és húzza a mezőhatárt/pontokat a szerkesztéshez, vagy k…" at bounding box center [158, 234] width 316 height 404
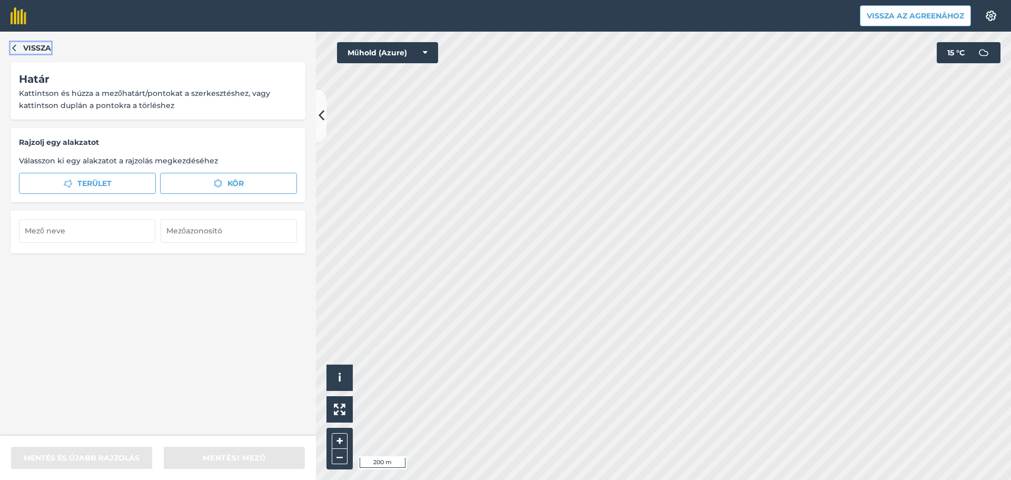
click at [28, 46] on font "Vissza" at bounding box center [37, 47] width 28 height 9
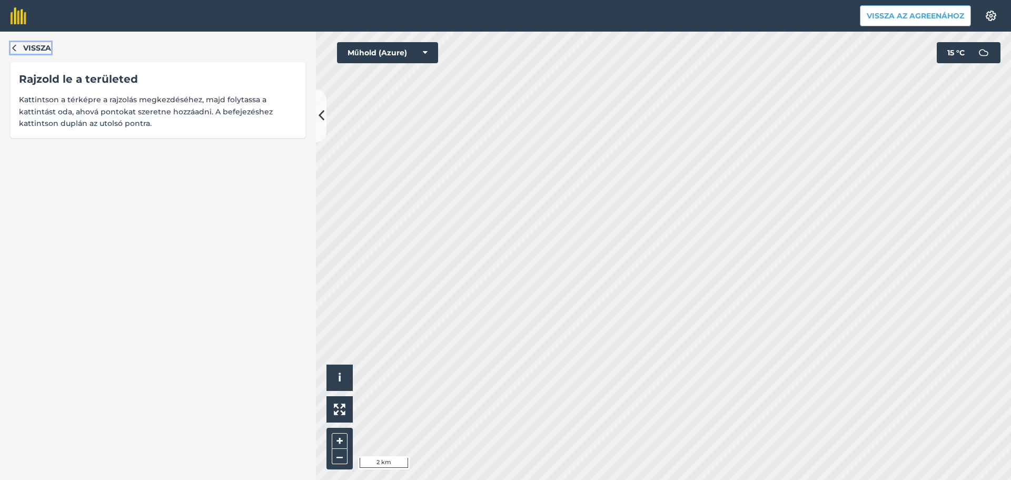
click at [32, 52] on font "Vissza" at bounding box center [37, 47] width 28 height 9
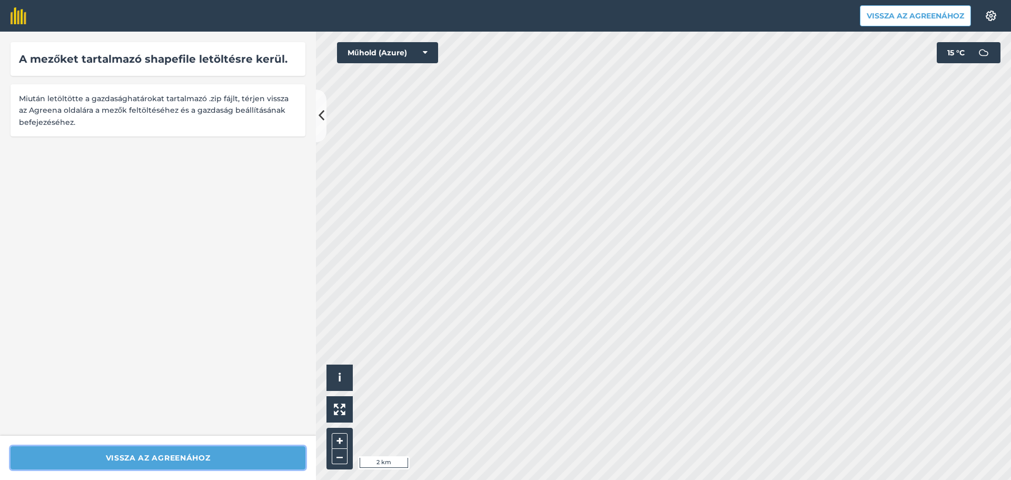
click at [139, 455] on font "Vissza az Agreenához" at bounding box center [158, 457] width 105 height 9
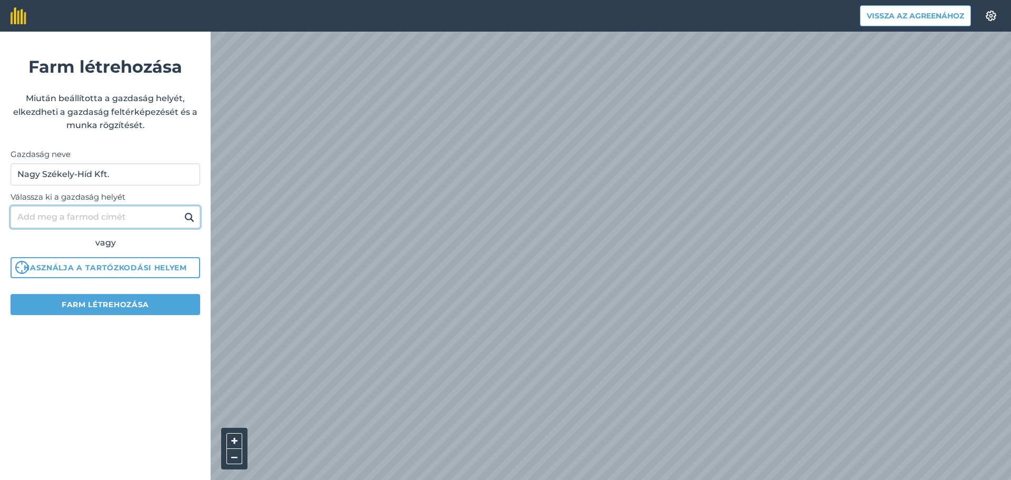
click at [43, 216] on input "Válassza ki a gazdaság helyét" at bounding box center [106, 217] width 190 height 22
type input "Nagyhegyes"
click at [189, 219] on img at bounding box center [189, 217] width 10 height 13
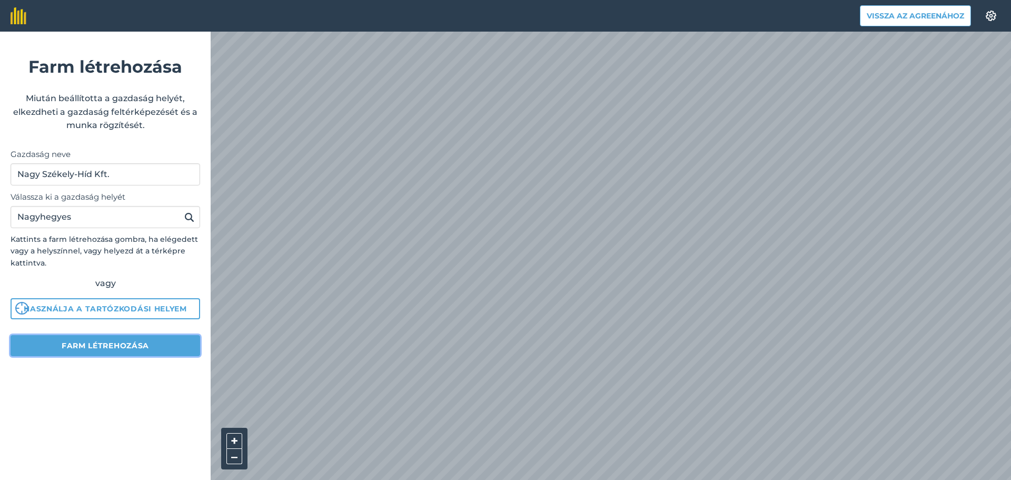
click at [127, 351] on button "Farm létrehozása" at bounding box center [106, 345] width 190 height 21
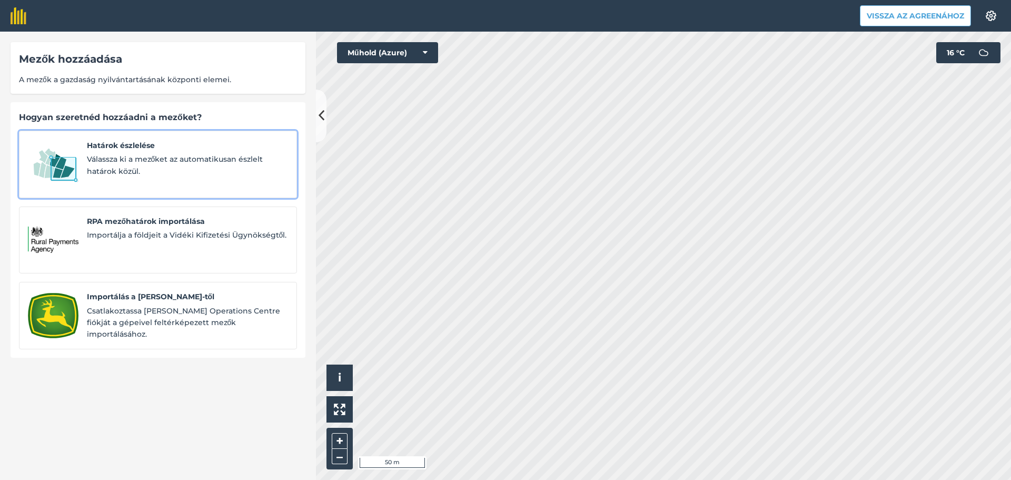
click at [156, 148] on span "Határok észlelése" at bounding box center [187, 145] width 201 height 12
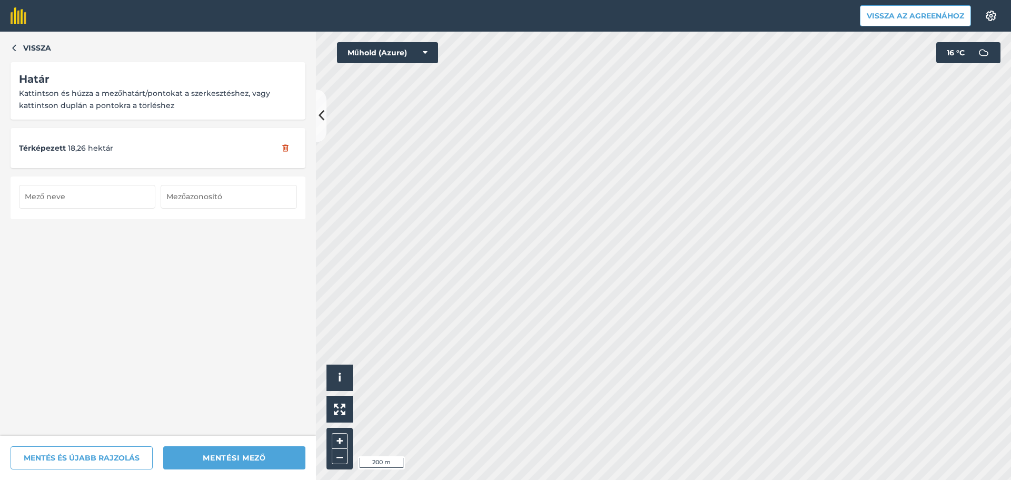
click at [69, 198] on input "text" at bounding box center [87, 196] width 136 height 23
type input "Dézsi 1"
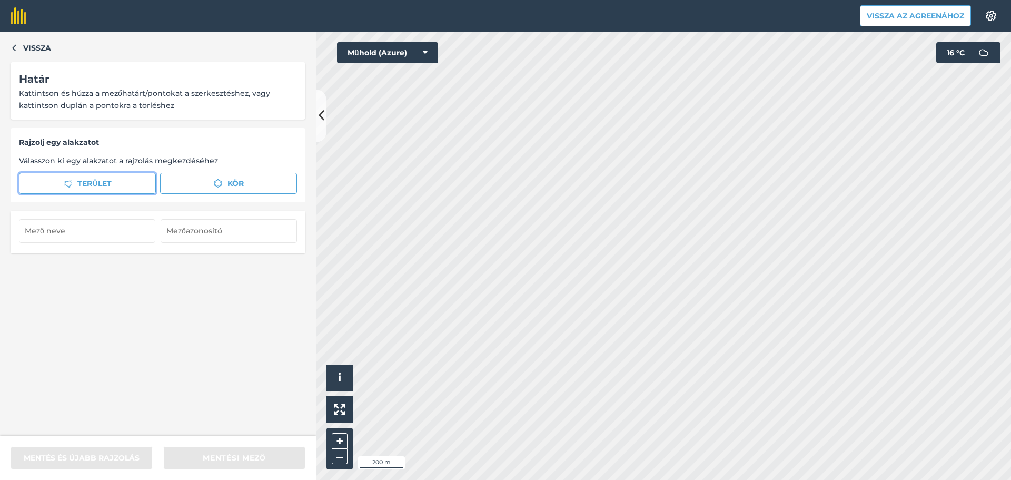
click at [119, 185] on button "Terület" at bounding box center [87, 183] width 137 height 21
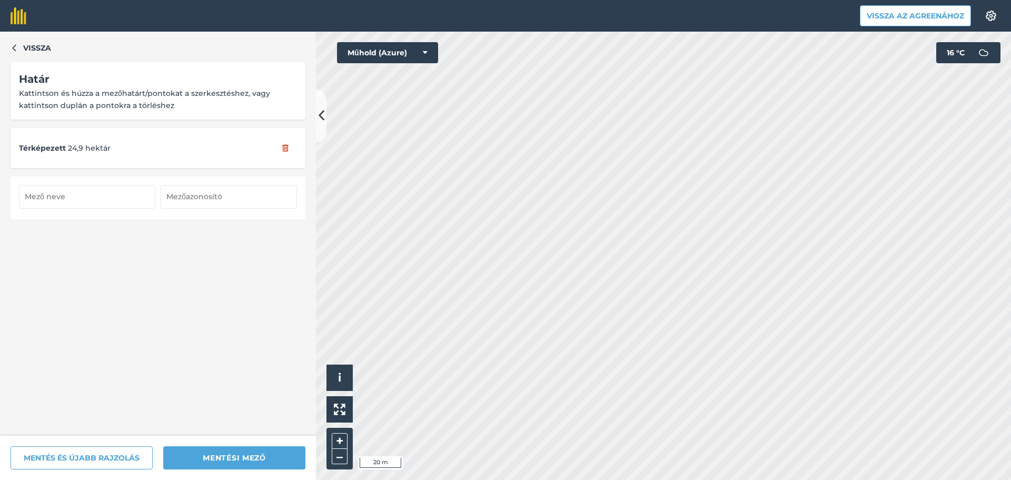
click at [58, 198] on input "text" at bounding box center [87, 196] width 136 height 23
type input "Dézsi 2"
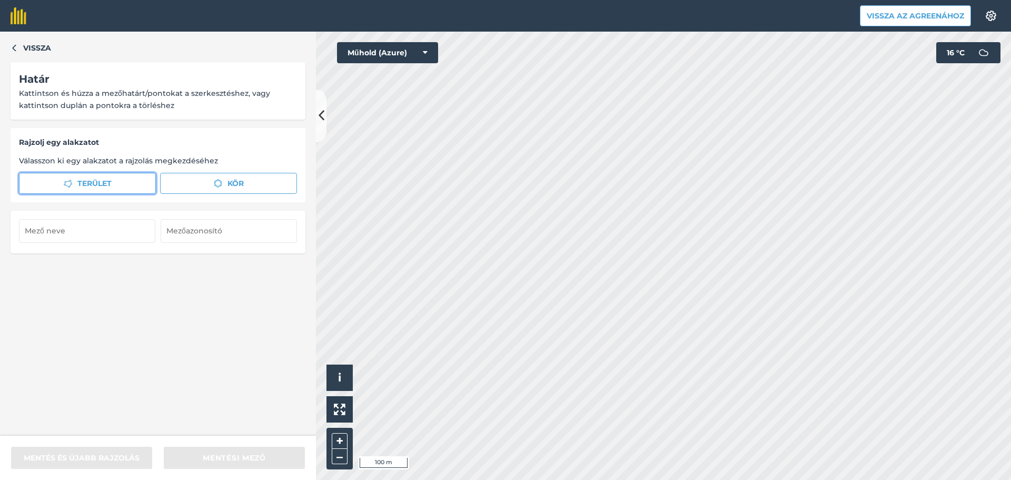
click at [83, 180] on font "Terület" at bounding box center [94, 182] width 34 height 9
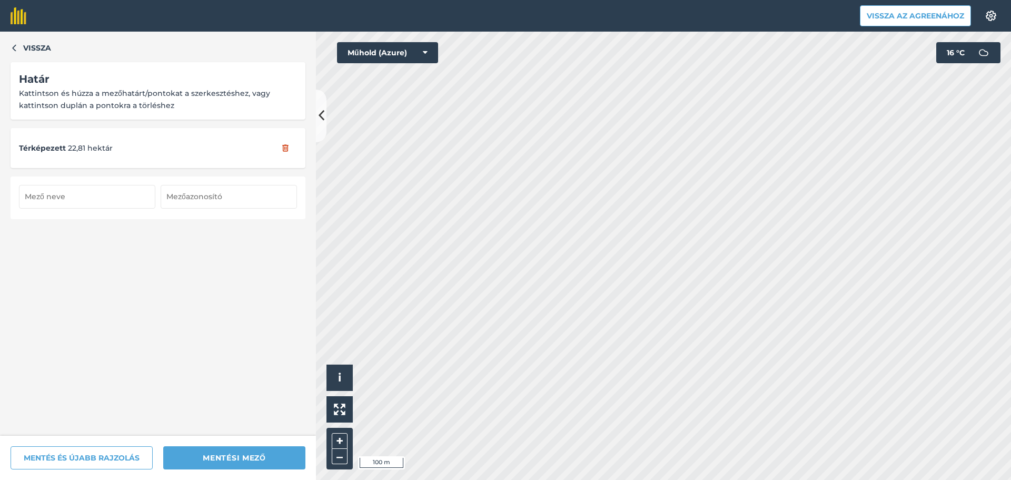
click at [53, 190] on input "text" at bounding box center [87, 196] width 136 height 23
type input "Dézsi 3"
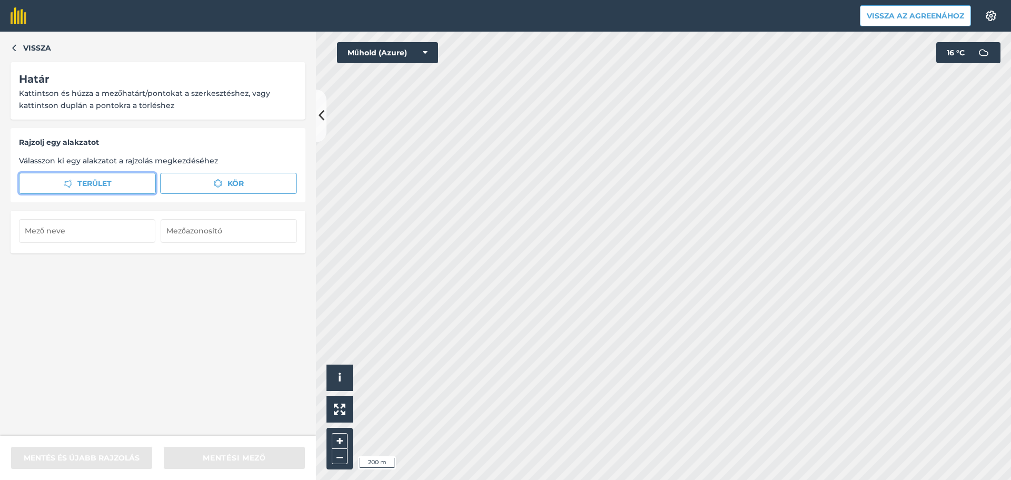
click at [99, 187] on font "Terület" at bounding box center [94, 182] width 34 height 9
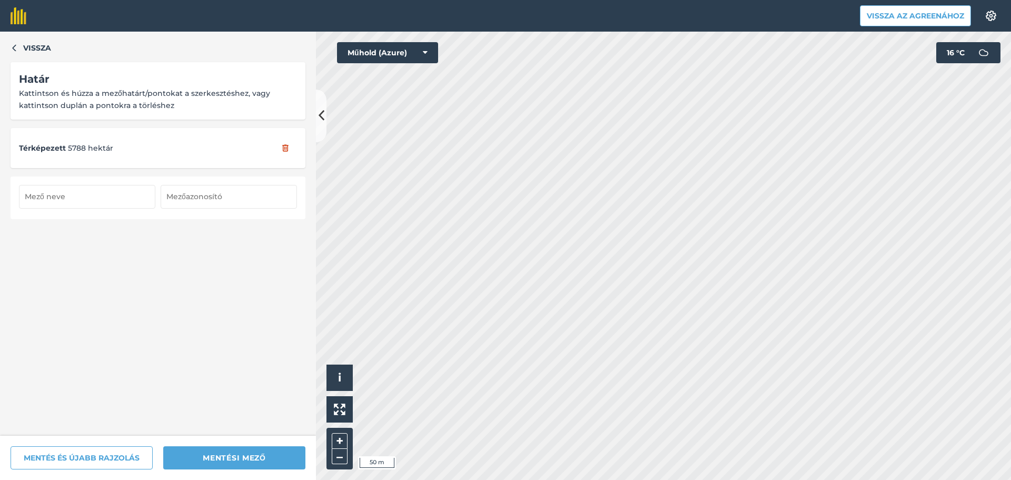
click at [84, 194] on input "text" at bounding box center [87, 196] width 136 height 23
type input "Határföld"
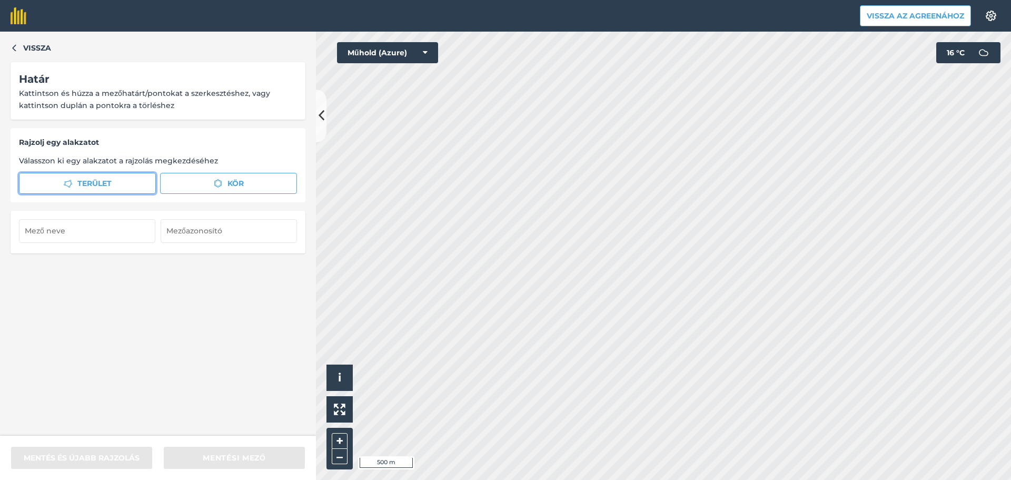
click at [119, 192] on button "Terület" at bounding box center [87, 183] width 137 height 21
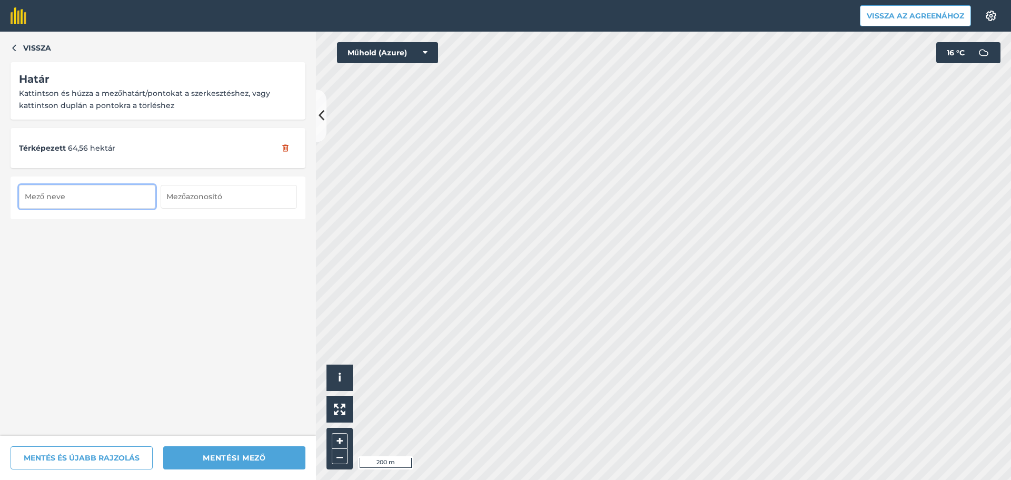
click at [88, 205] on input "text" at bounding box center [87, 196] width 136 height 23
type input "Harsányi"
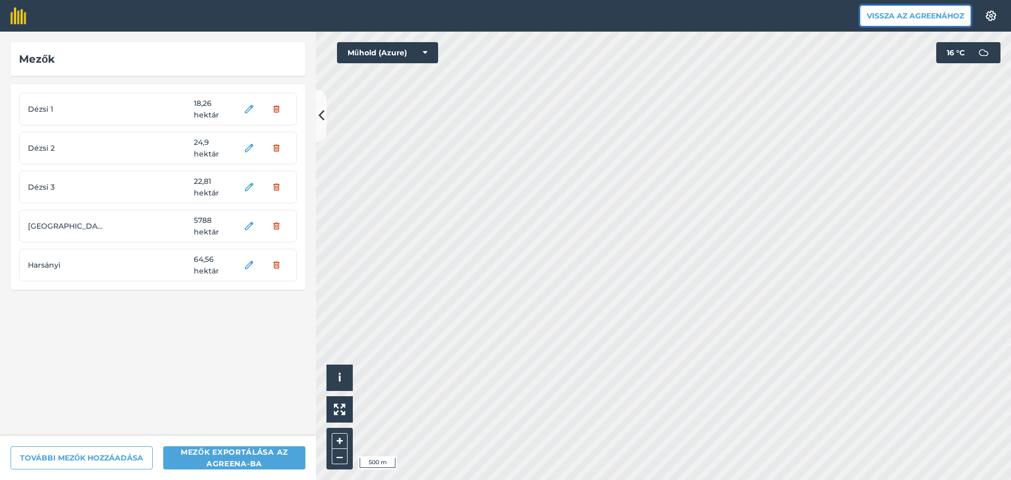
click at [925, 16] on font "Vissza az Agreenához" at bounding box center [914, 15] width 97 height 9
